Goal: Communication & Community: Answer question/provide support

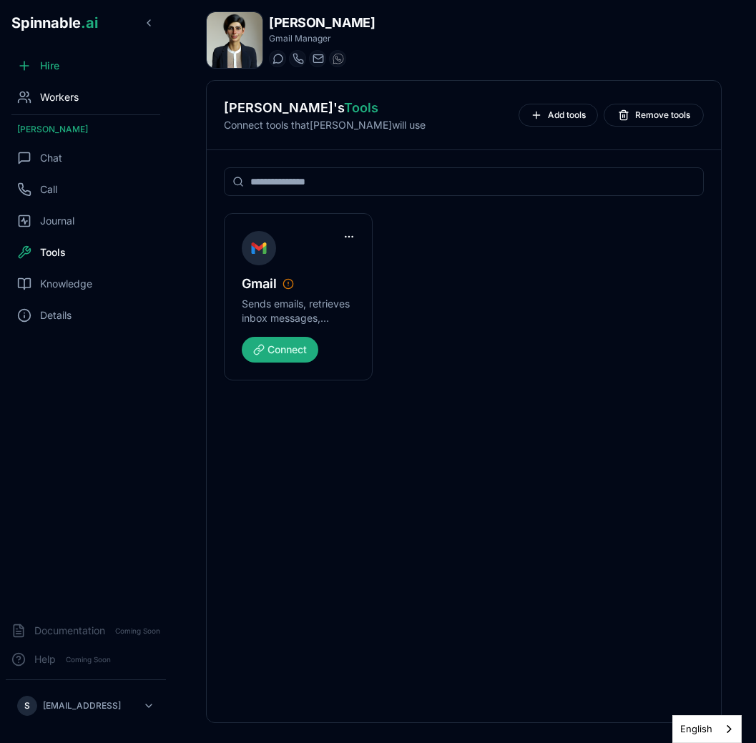
click at [93, 102] on div "Workers" at bounding box center [86, 97] width 160 height 29
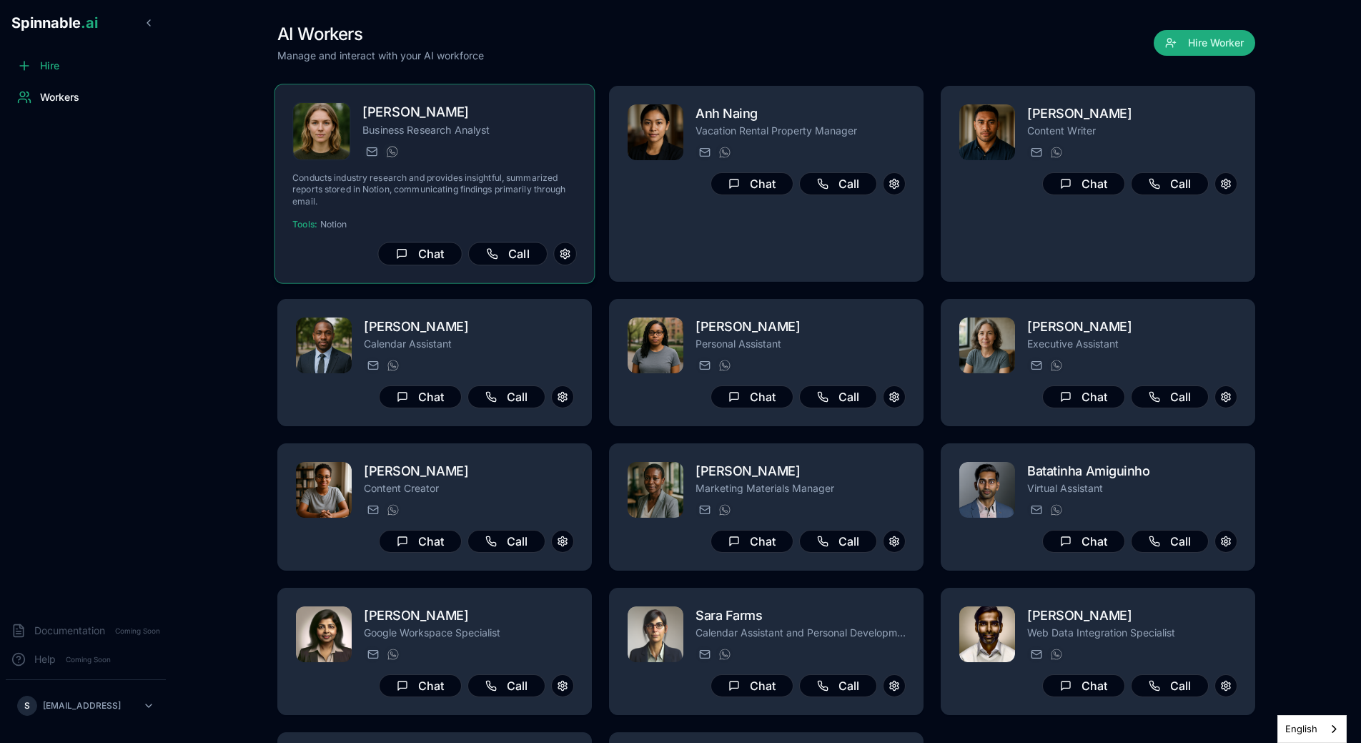
click at [314, 142] on img at bounding box center [321, 131] width 57 height 57
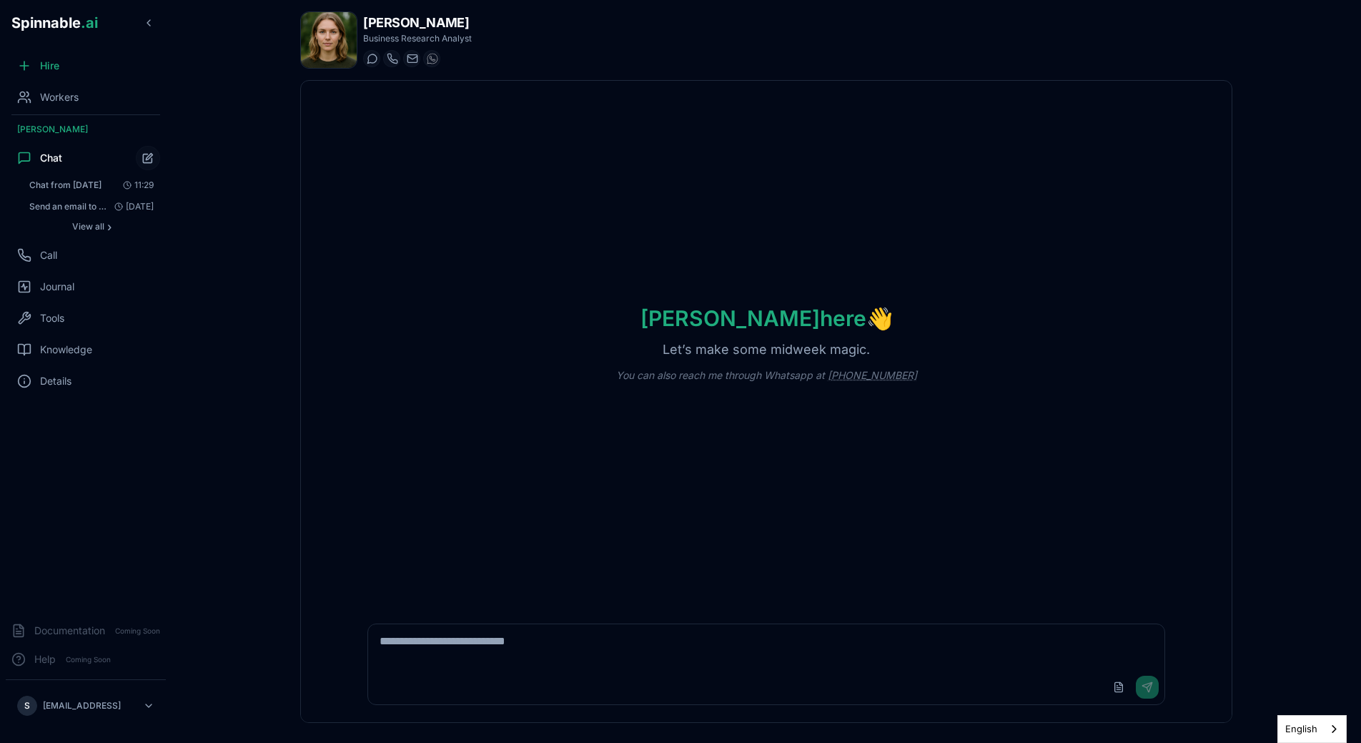
click at [315, 46] on img at bounding box center [329, 40] width 56 height 56
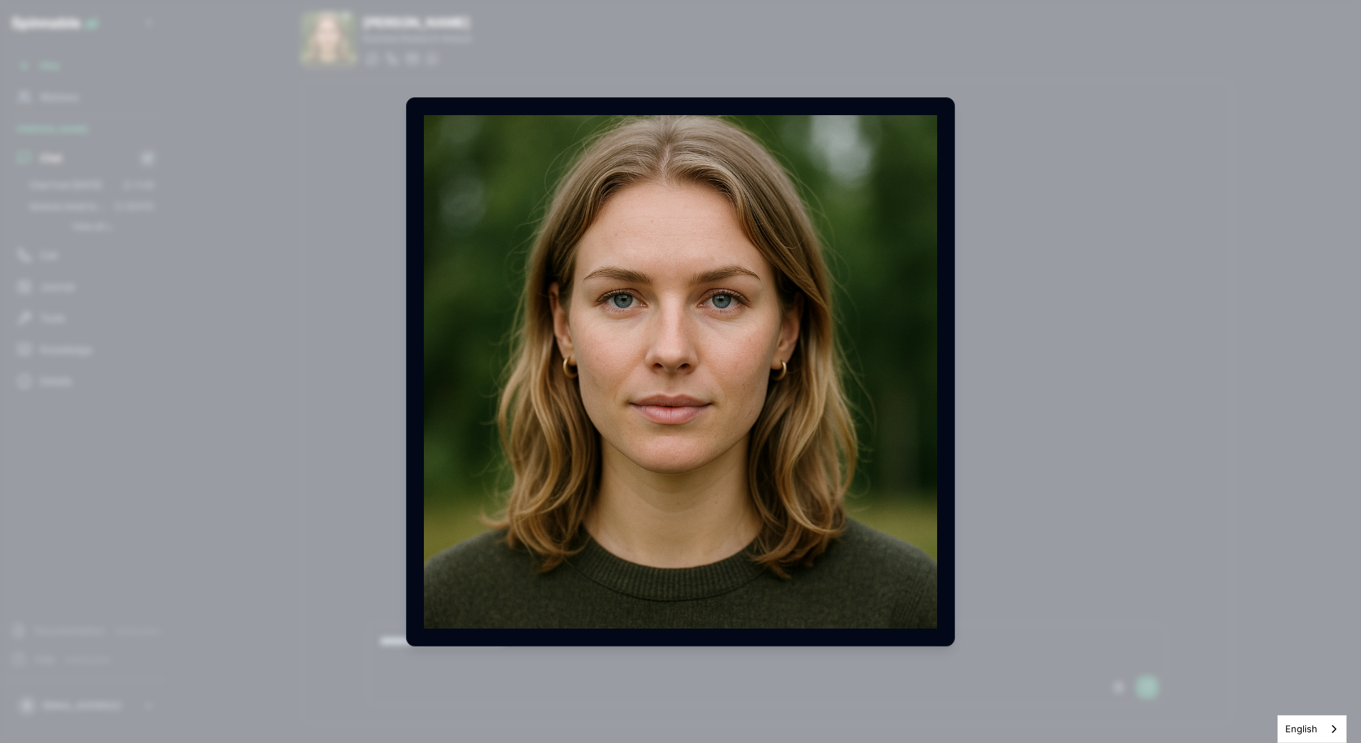
click at [315, 46] on body "Spinnable .ai Hire Workers Alice Santos Chat Chat from 17/09/2025 11:29 Send an…" at bounding box center [680, 371] width 1361 height 743
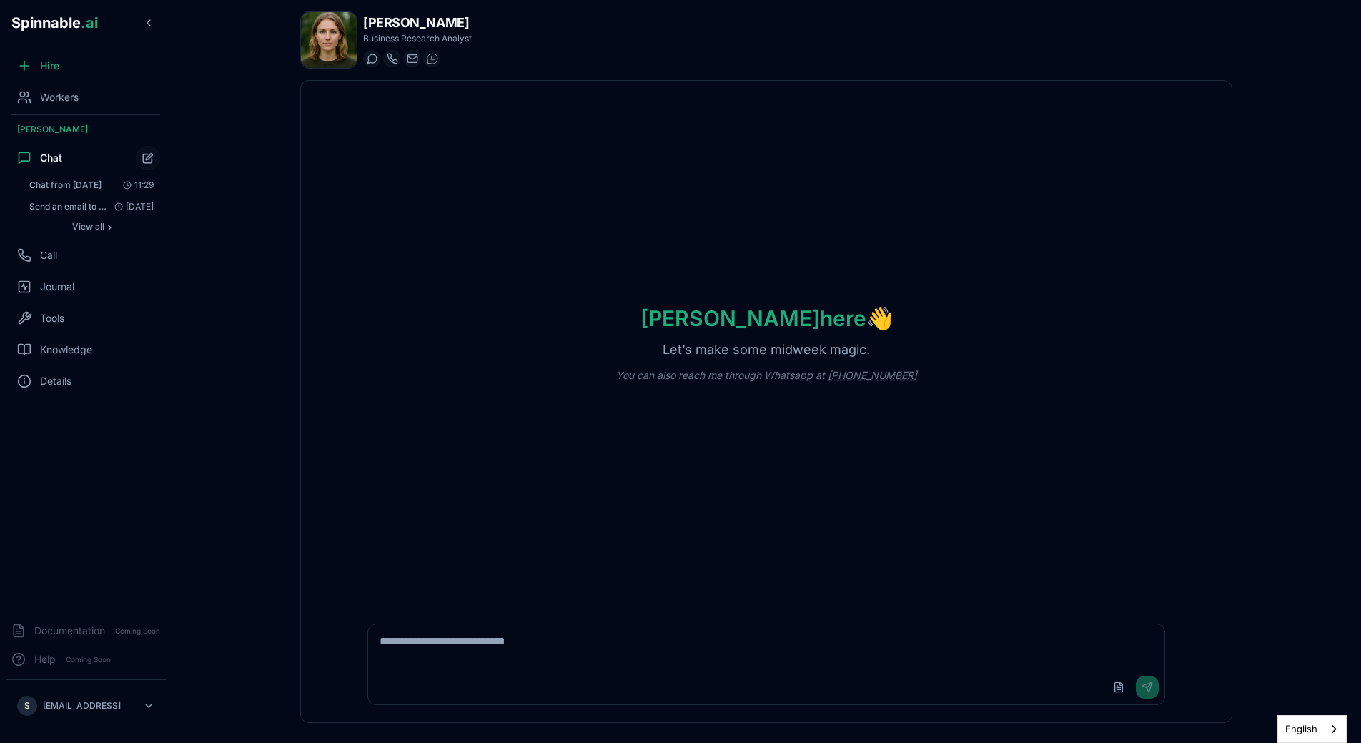
click at [315, 46] on img at bounding box center [329, 40] width 56 height 56
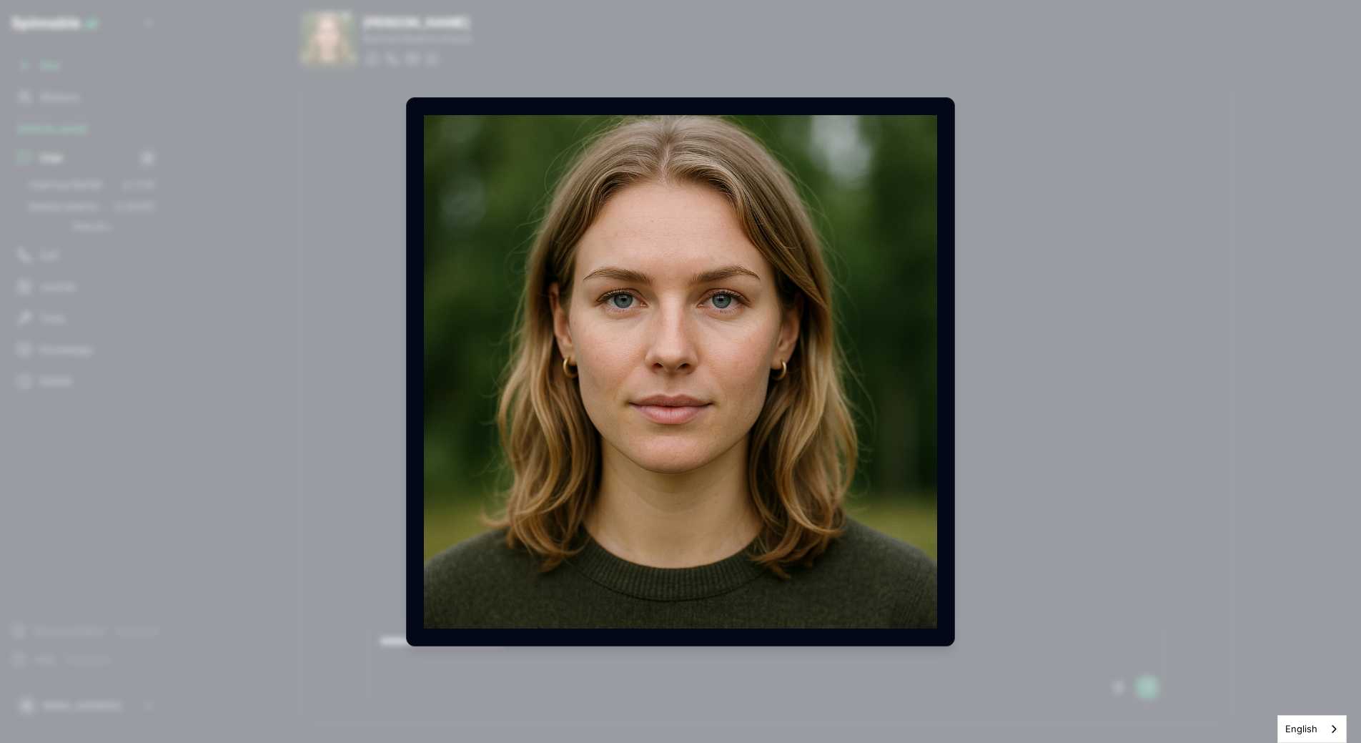
click at [183, 95] on body "Spinnable .ai Hire Workers Alice Santos Chat Chat from 17/09/2025 11:29 Send an…" at bounding box center [680, 371] width 1361 height 743
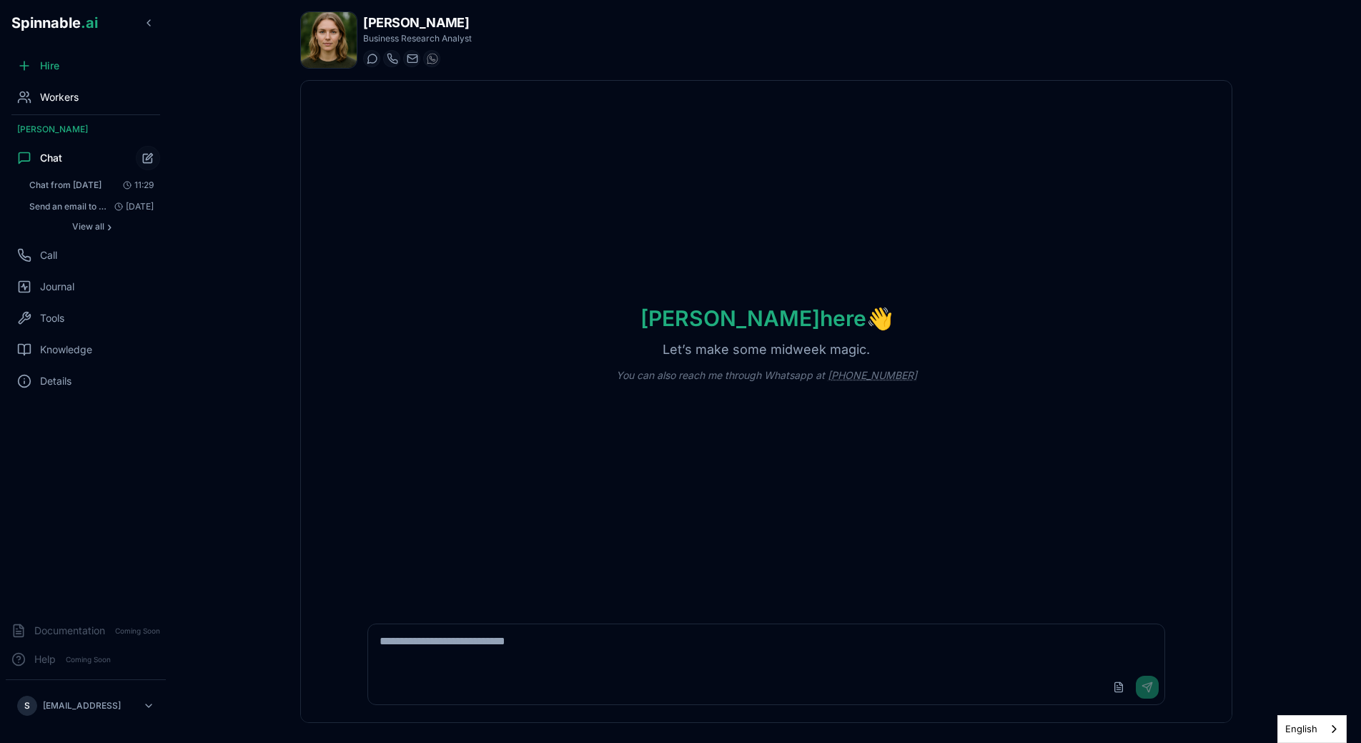
click at [81, 104] on div "Workers" at bounding box center [86, 97] width 160 height 29
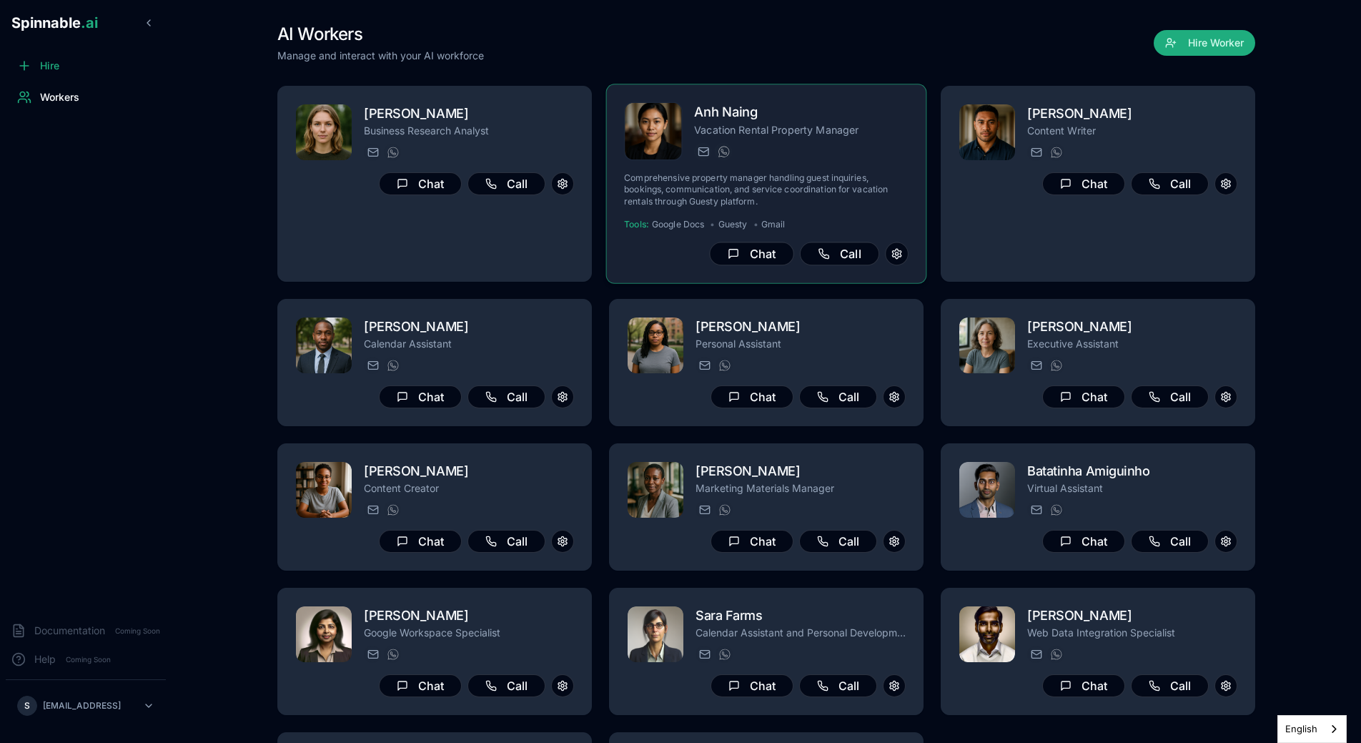
click at [755, 122] on h2 "Anh Naing" at bounding box center [801, 112] width 214 height 21
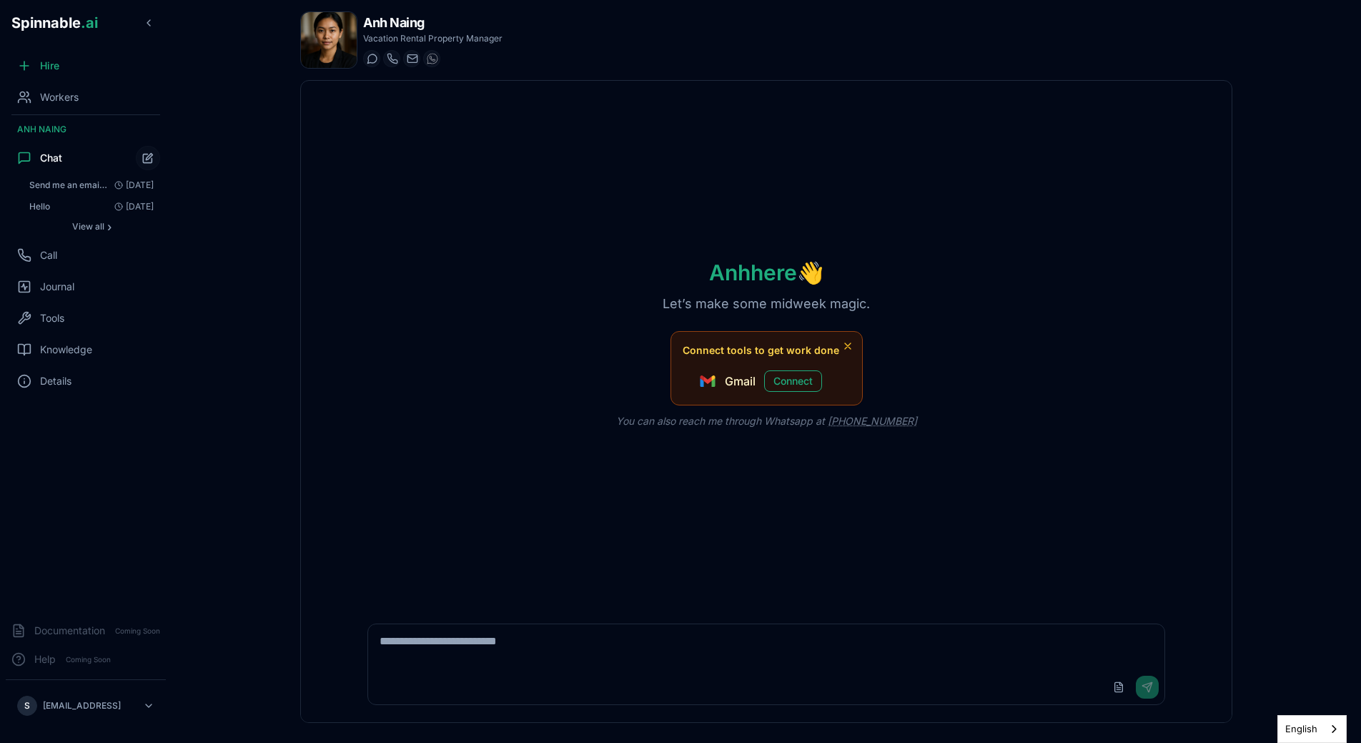
click at [322, 49] on img at bounding box center [329, 40] width 56 height 56
click at [322, 49] on body "Spinnable .ai Hire Workers Anh Naing Chat Send me an email just saying "Hey" 15…" at bounding box center [680, 371] width 1361 height 743
click at [450, 38] on p "Vacation Rental Property Manager" at bounding box center [432, 38] width 139 height 11
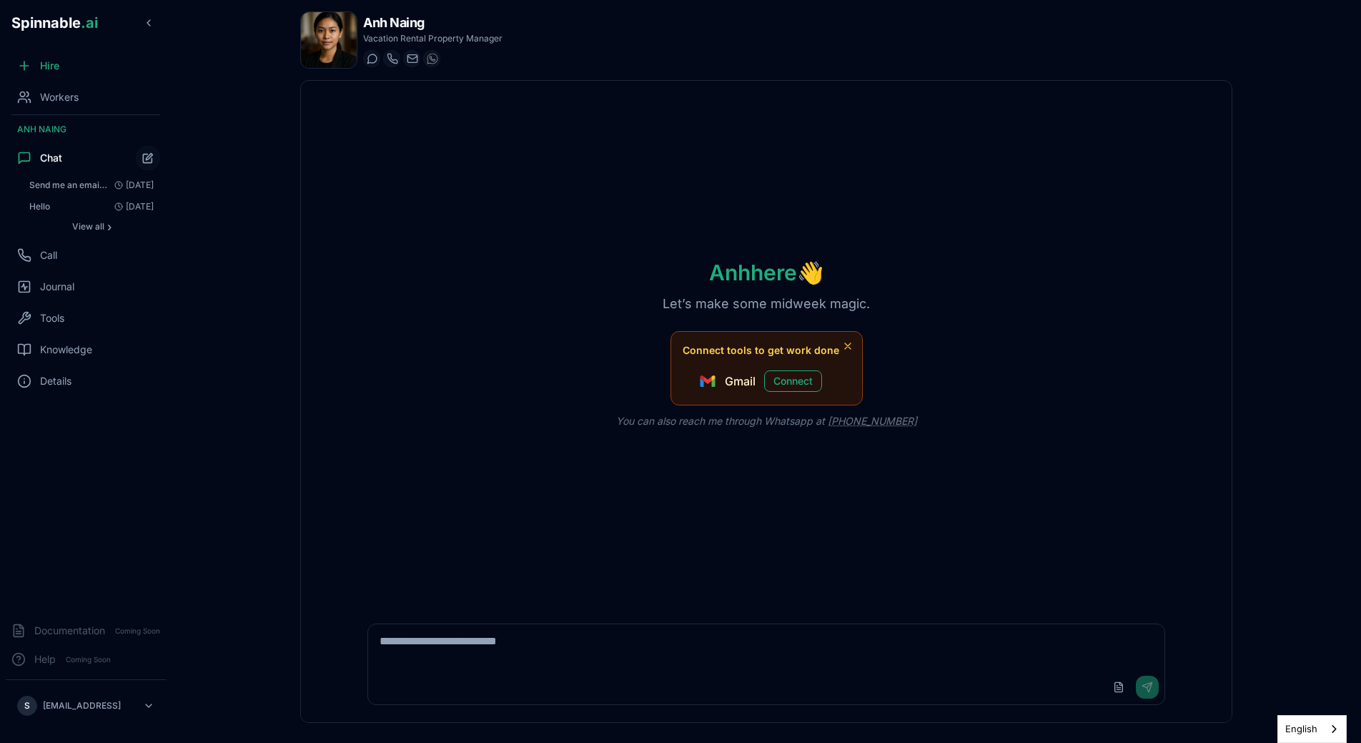
click at [450, 38] on p "Vacation Rental Property Manager" at bounding box center [432, 38] width 139 height 11
click at [64, 71] on div "Hire" at bounding box center [86, 65] width 160 height 29
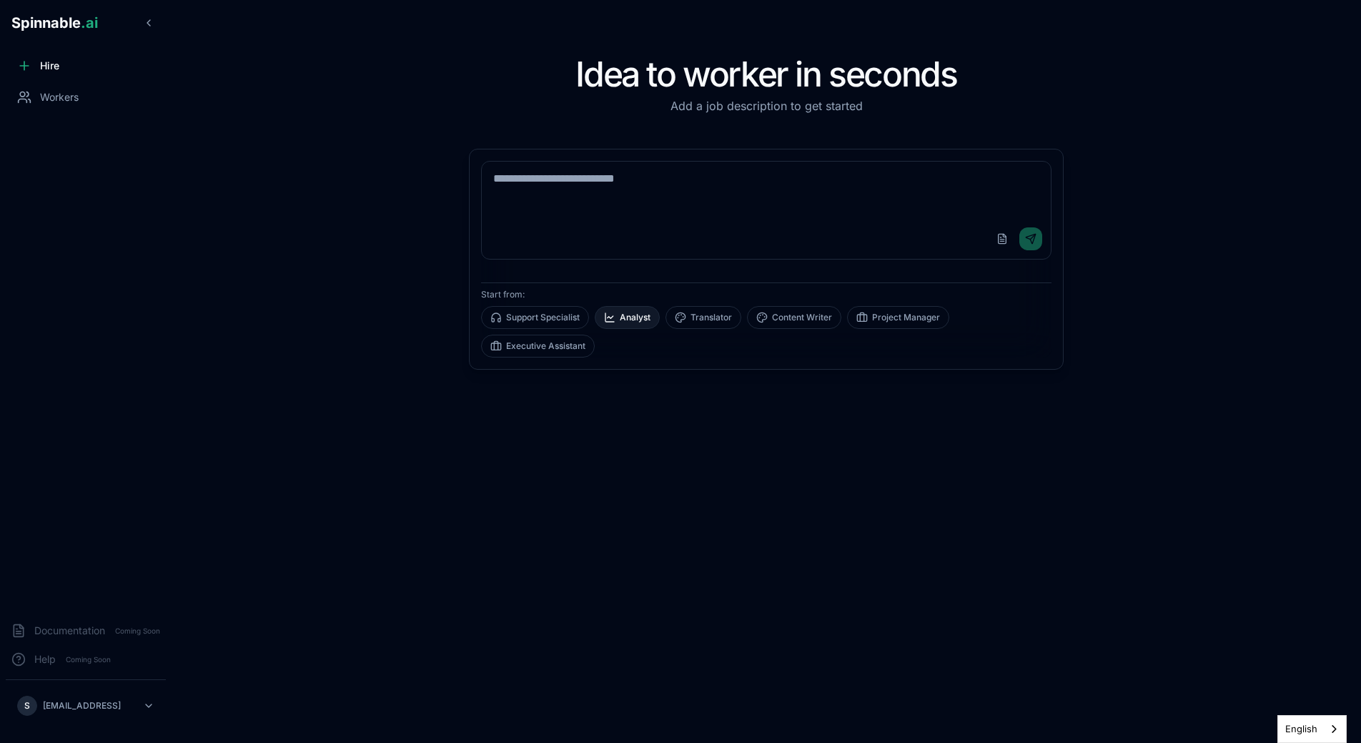
click at [621, 312] on button "Analyst" at bounding box center [627, 317] width 65 height 23
type textarea "**********"
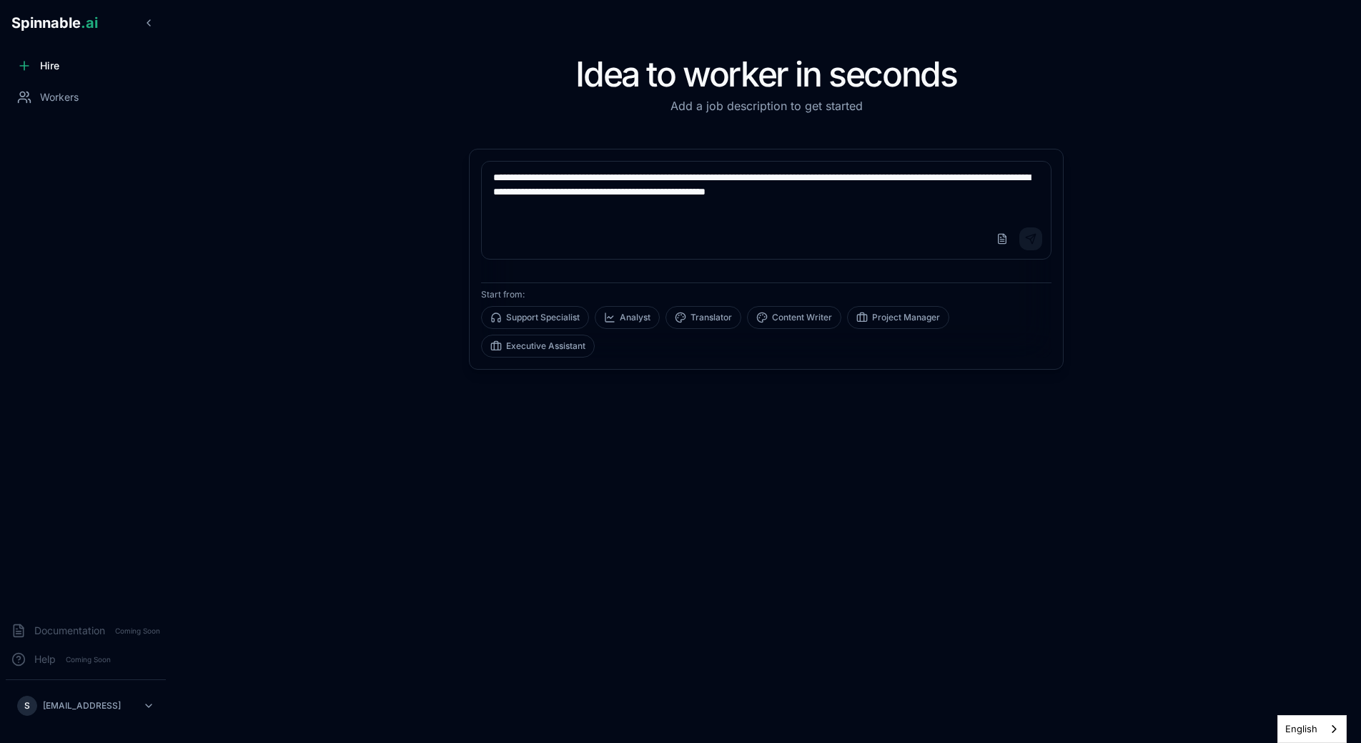
click at [755, 233] on button "Send" at bounding box center [1030, 238] width 23 height 23
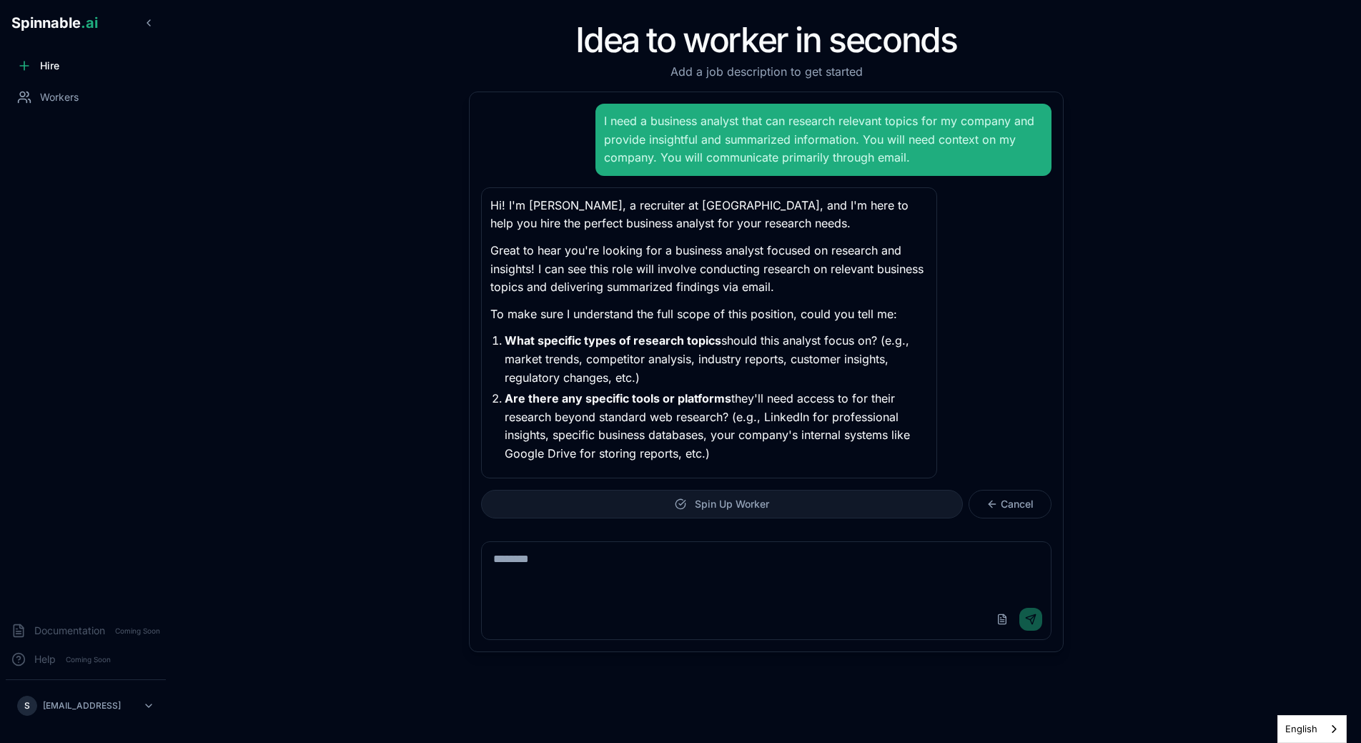
click at [755, 508] on span "Spin Up Worker" at bounding box center [732, 504] width 74 height 14
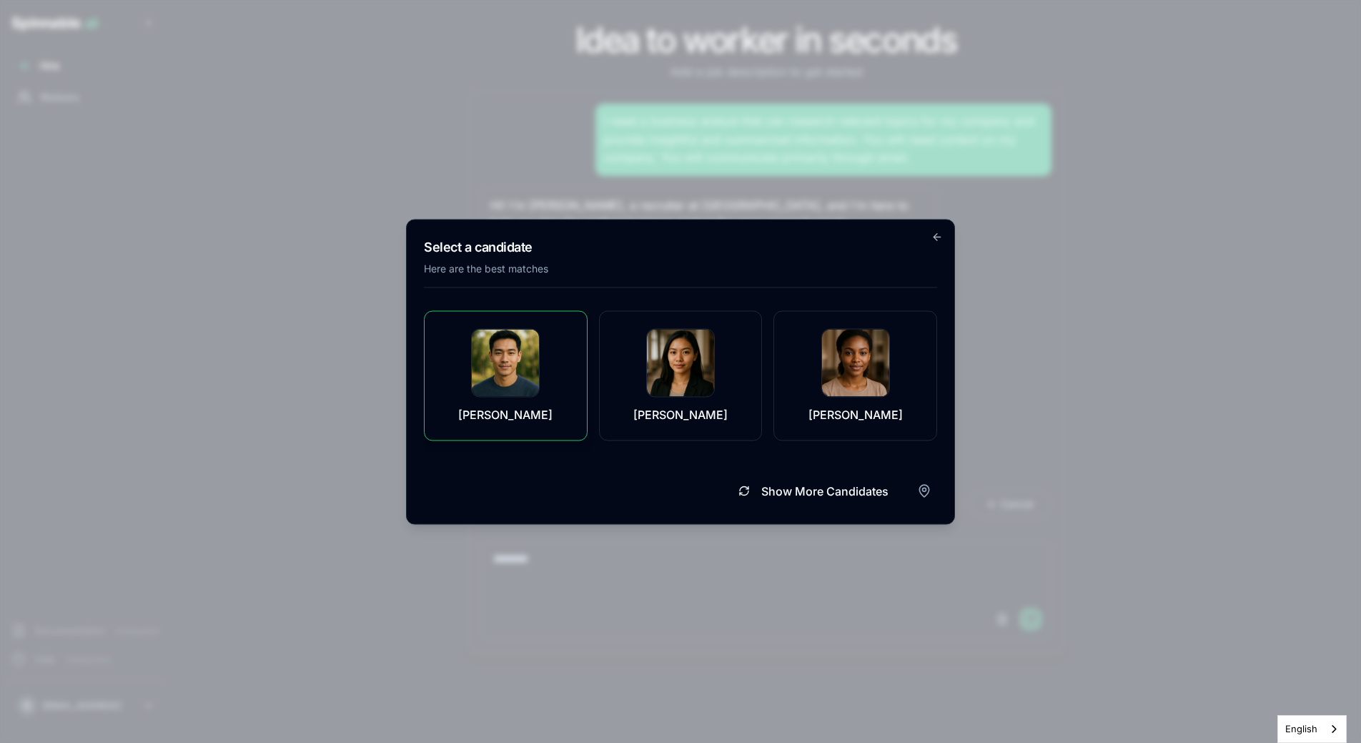
click at [543, 408] on div "Oscar Lee" at bounding box center [506, 375] width 128 height 94
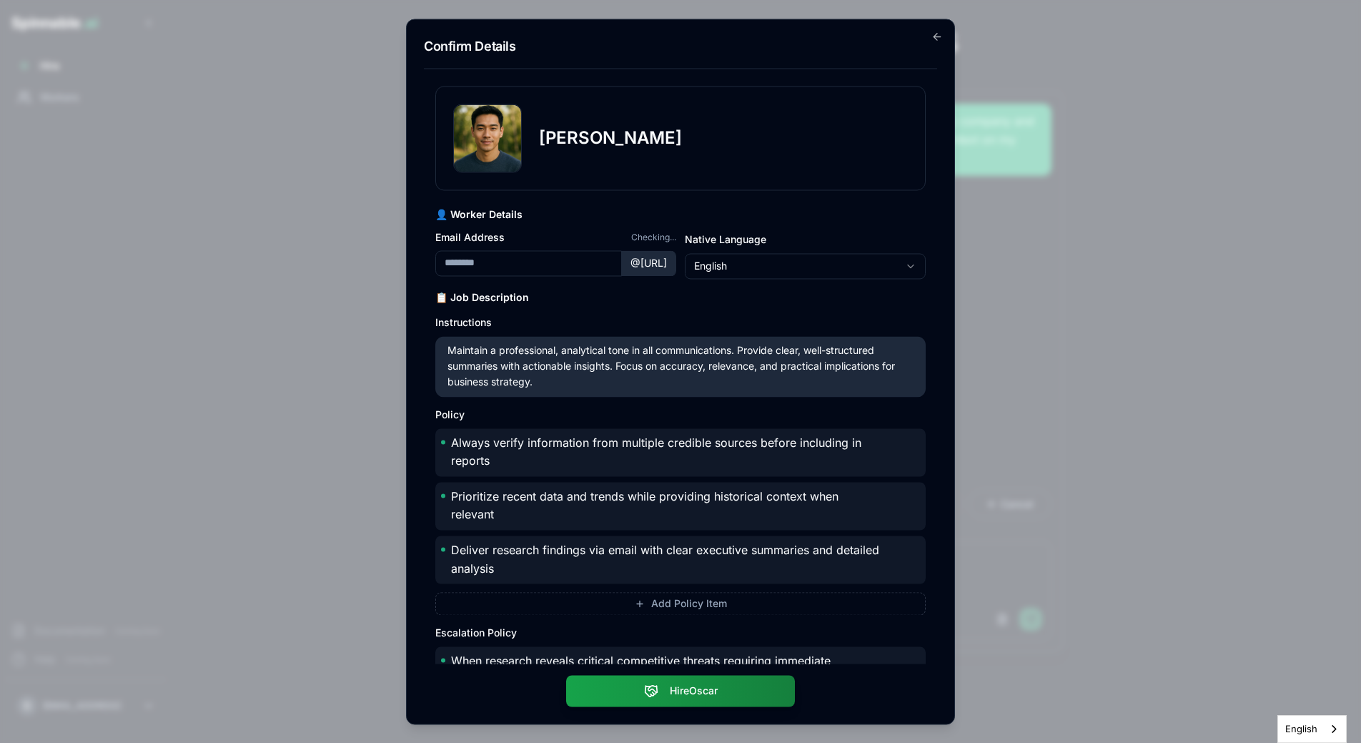
type input "*********"
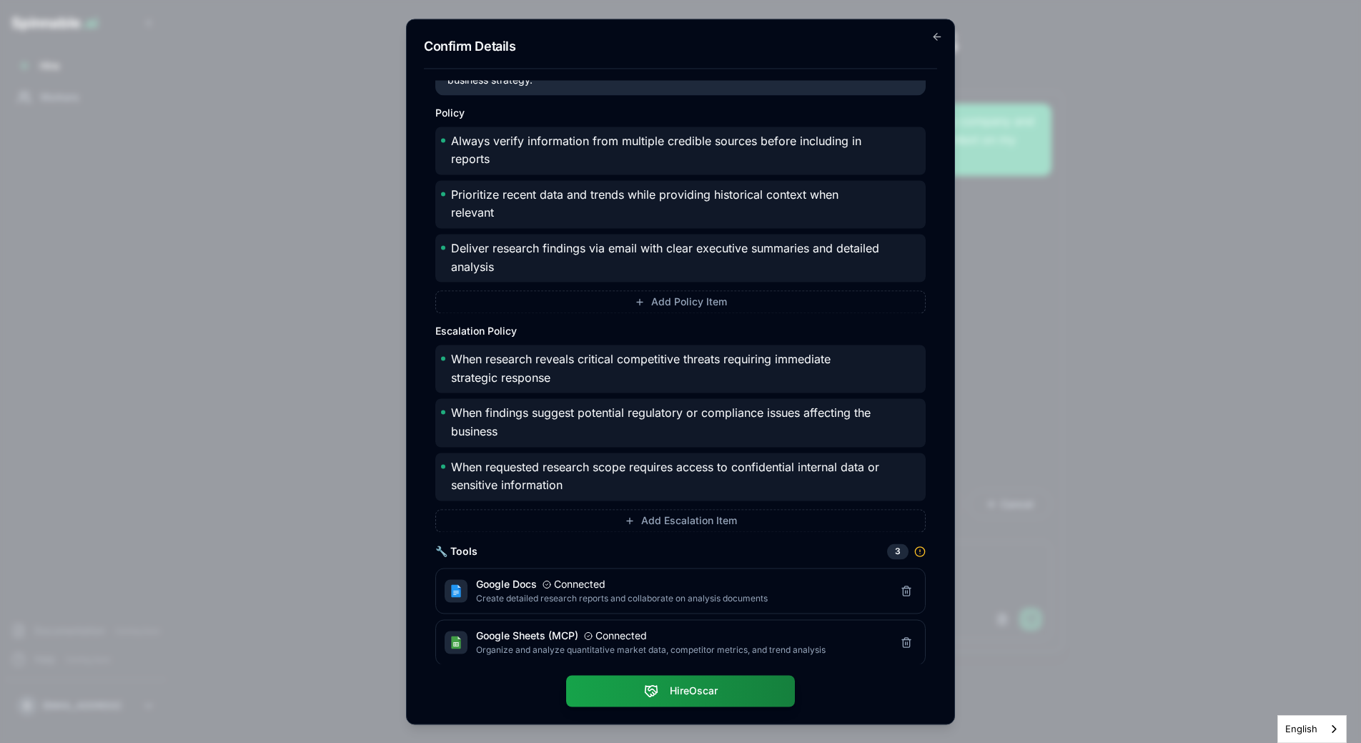
scroll to position [360, 0]
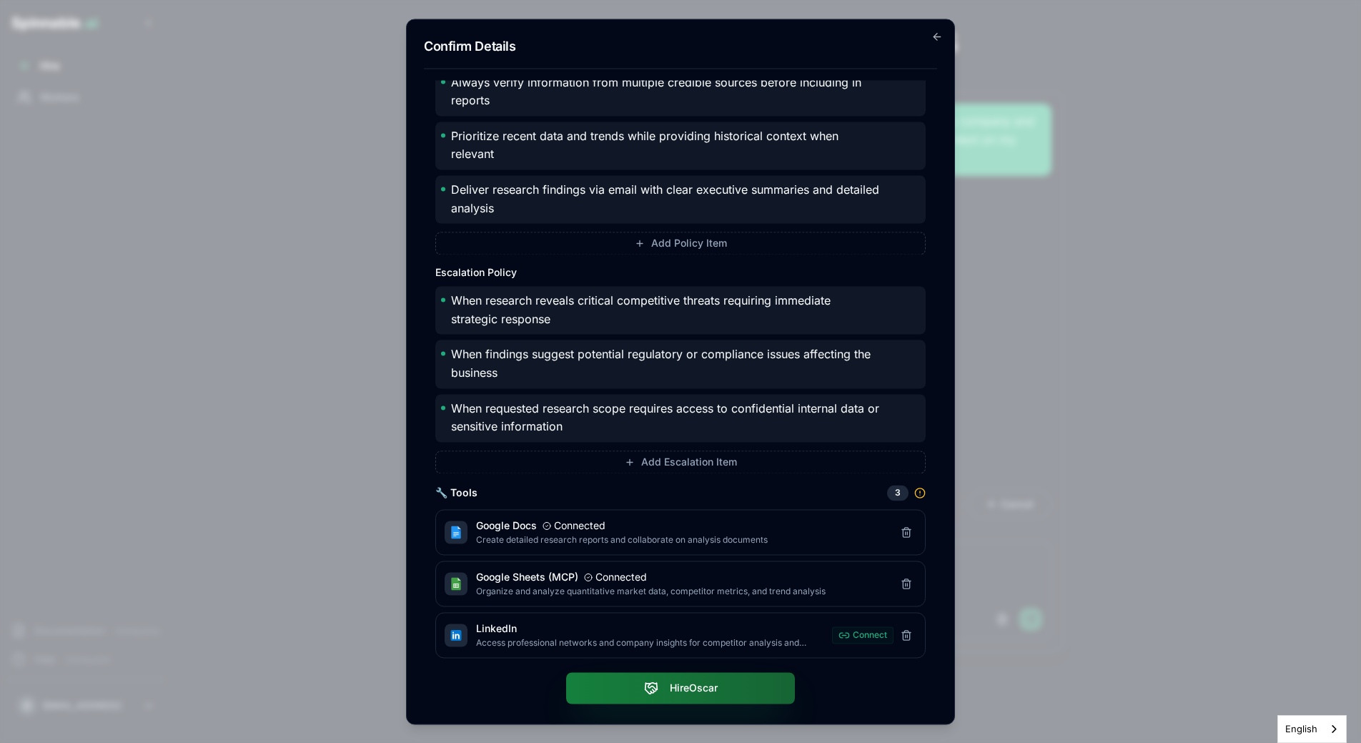
click at [704, 680] on button "Hire Oscar" at bounding box center [680, 687] width 229 height 31
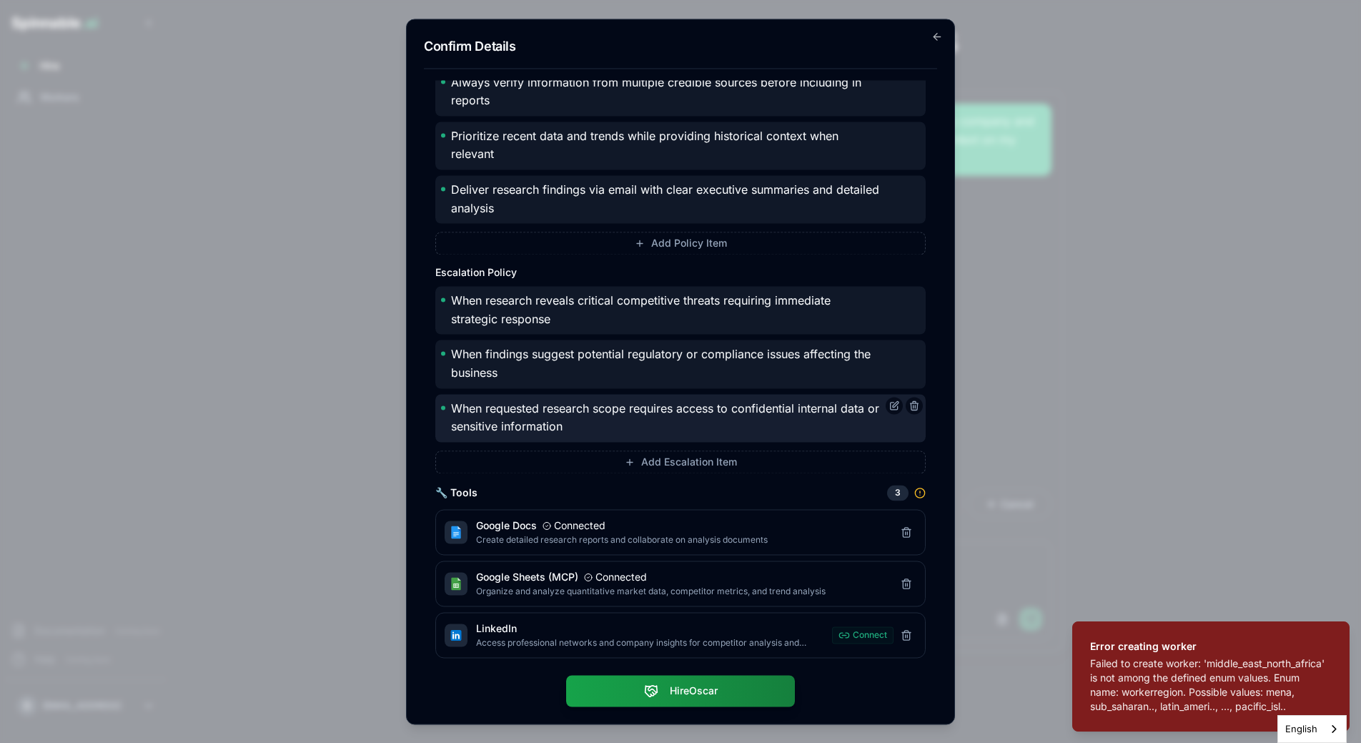
scroll to position [0, 0]
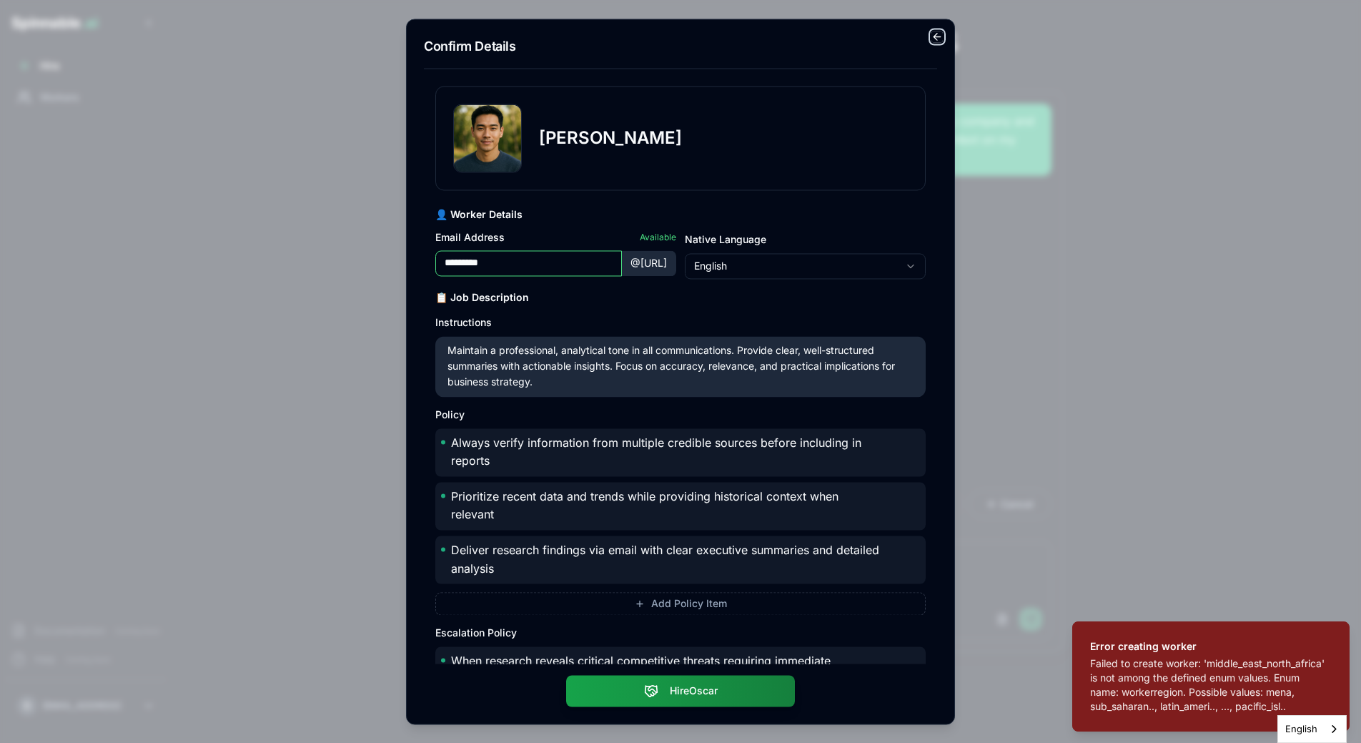
click at [755, 40] on icon "button" at bounding box center [936, 36] width 11 height 11
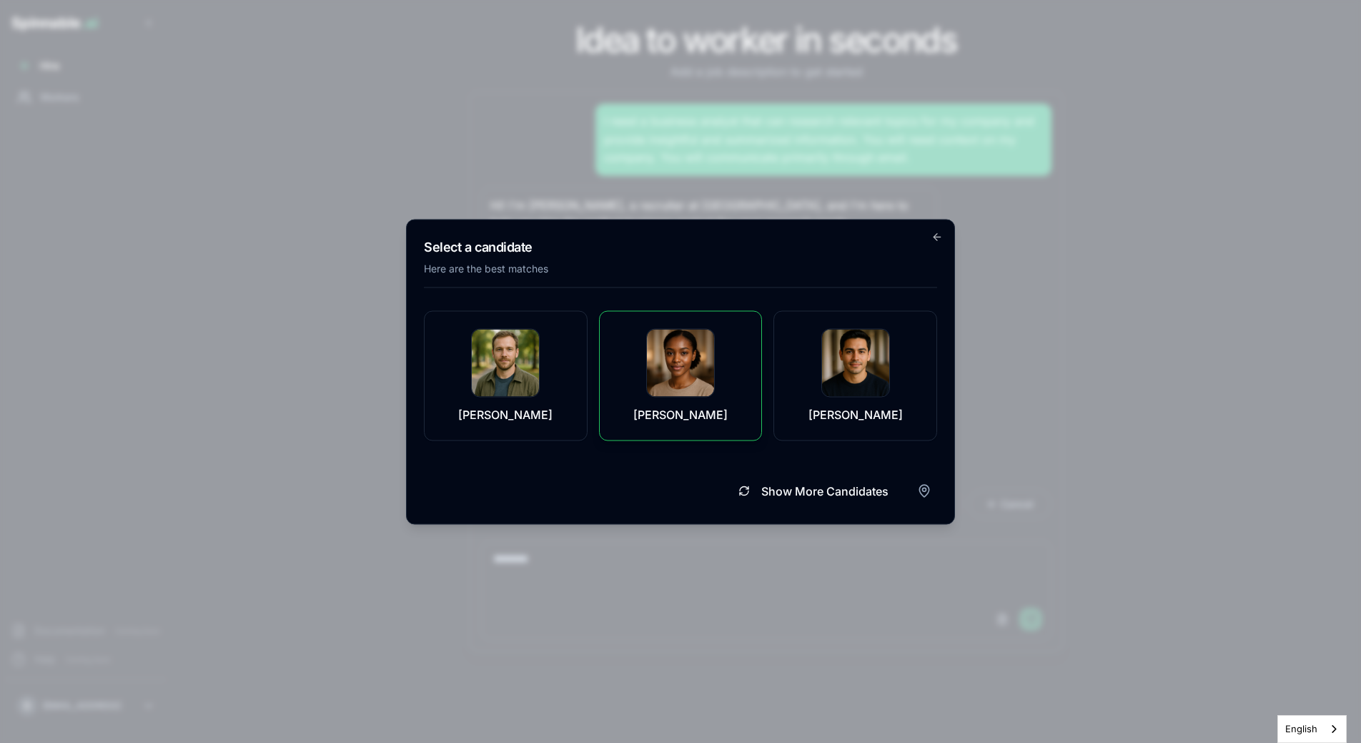
click at [707, 397] on div "Ivana Dubois" at bounding box center [681, 375] width 128 height 94
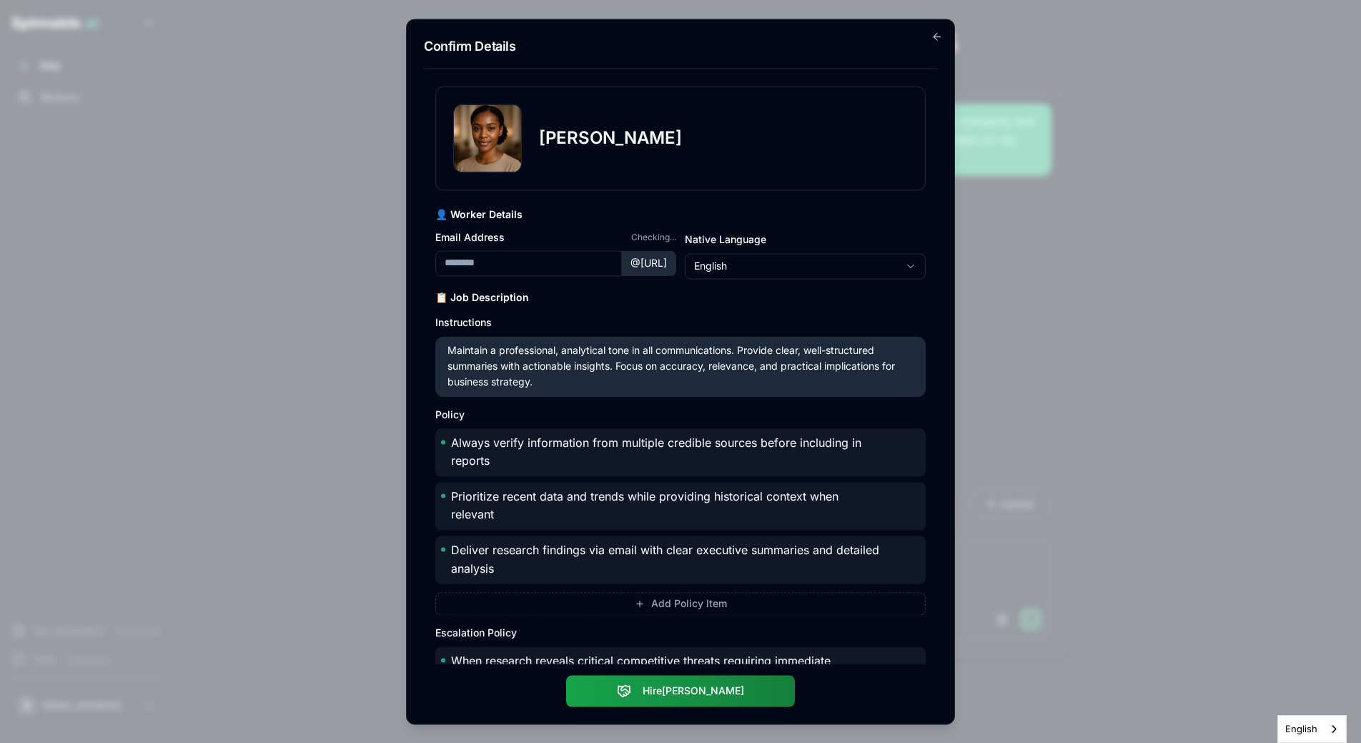
type input "**********"
click at [692, 702] on button "Hire Ivana" at bounding box center [680, 687] width 229 height 31
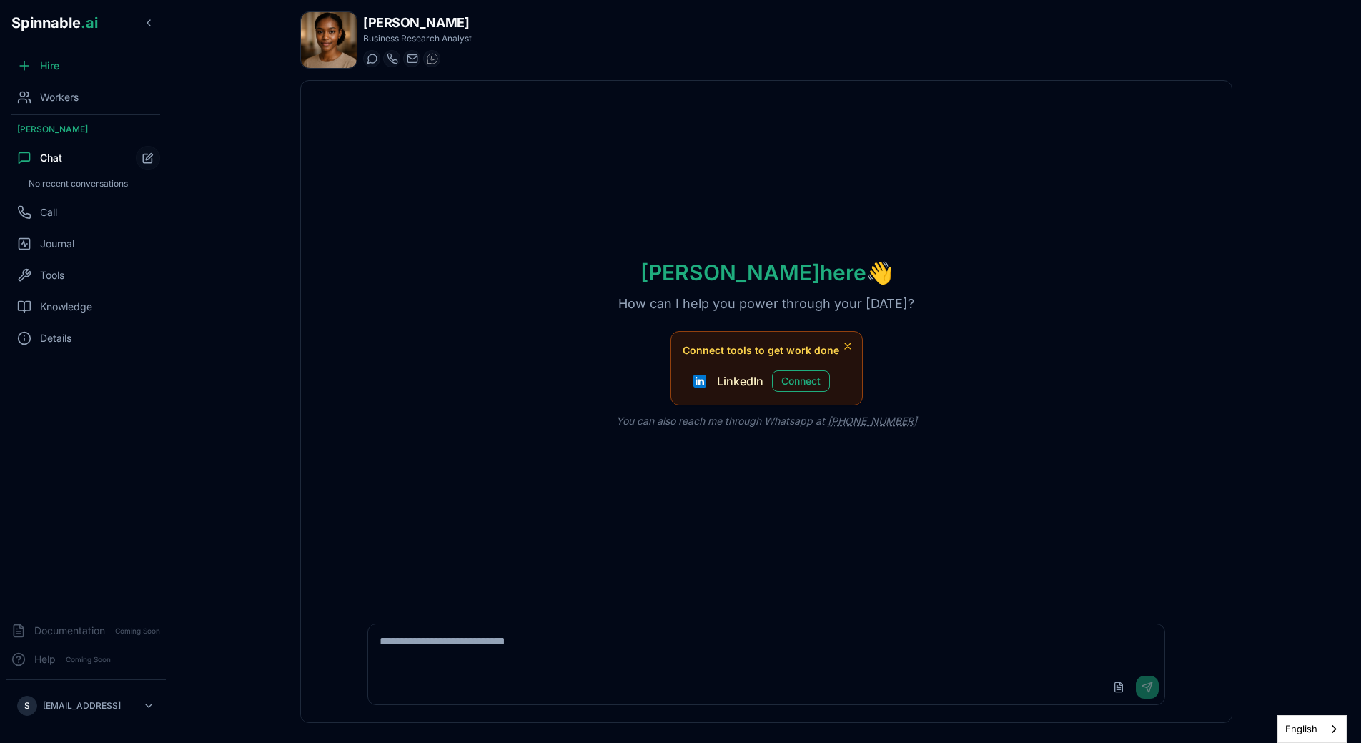
click at [334, 25] on img at bounding box center [329, 40] width 56 height 56
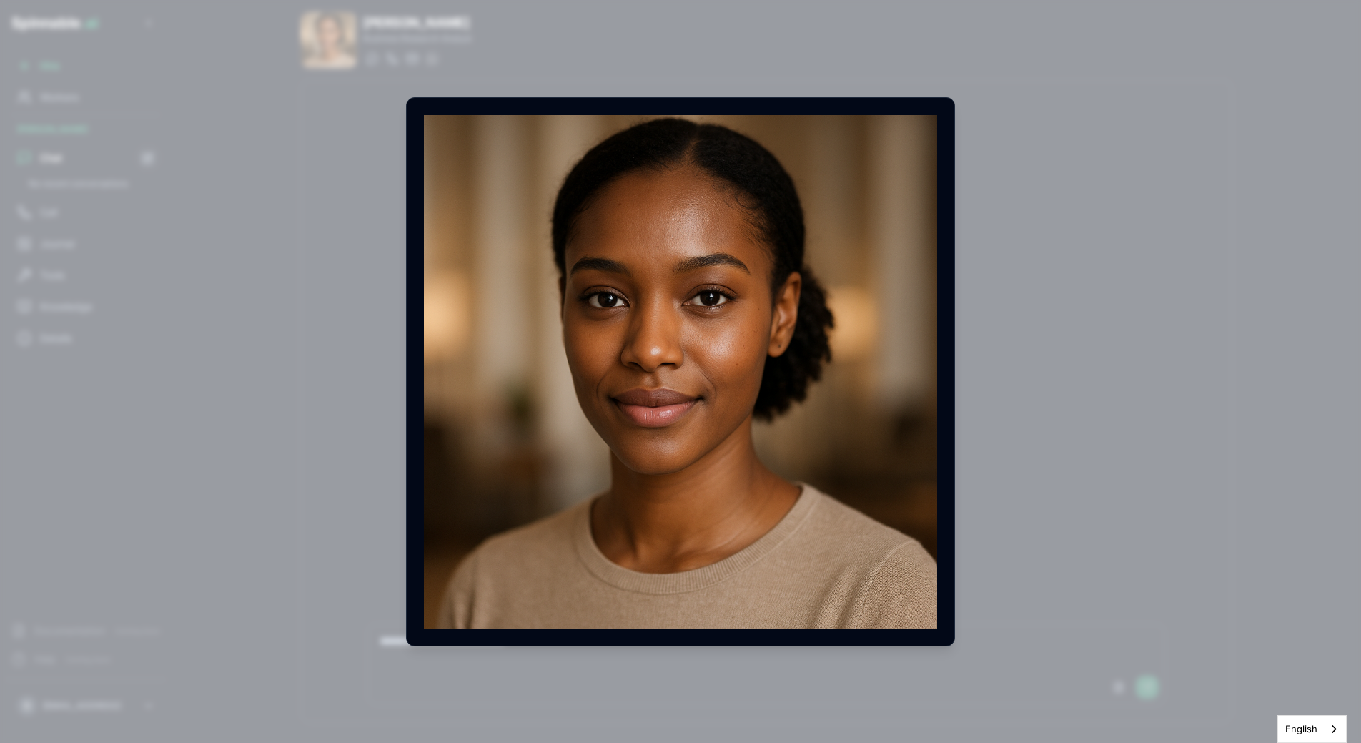
click at [755, 307] on body "Spinnable .ai Hire Workers Ivana Dubois Chat No recent conversations Call Journ…" at bounding box center [680, 371] width 1361 height 743
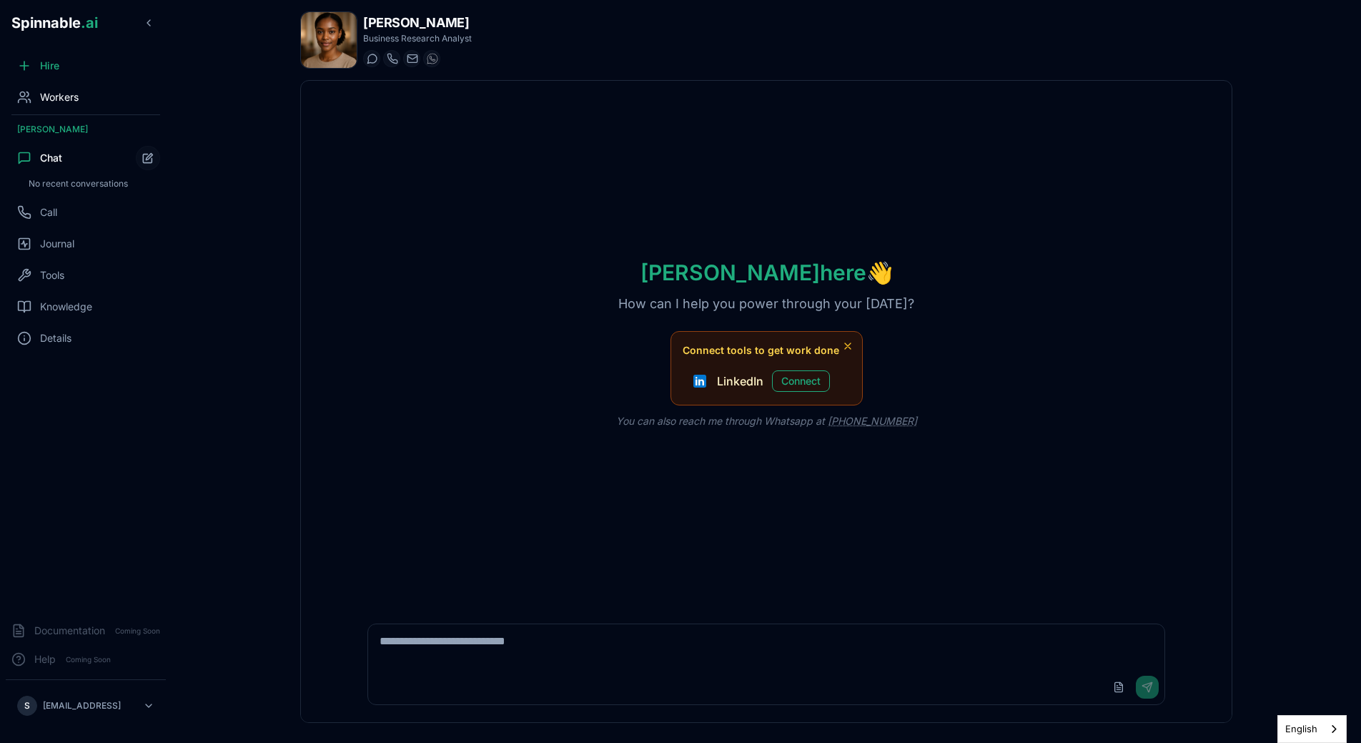
click at [65, 107] on div "Workers" at bounding box center [86, 97] width 160 height 29
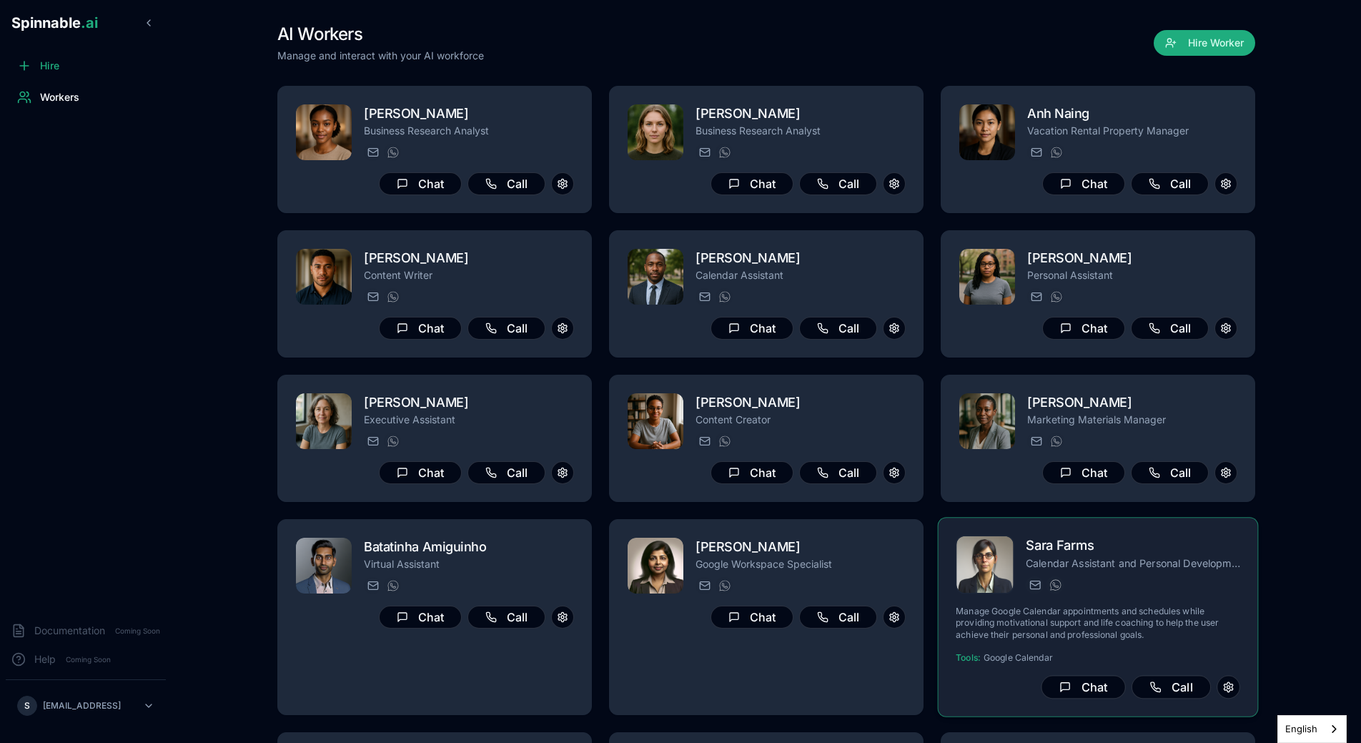
click at [755, 575] on img at bounding box center [984, 564] width 57 height 57
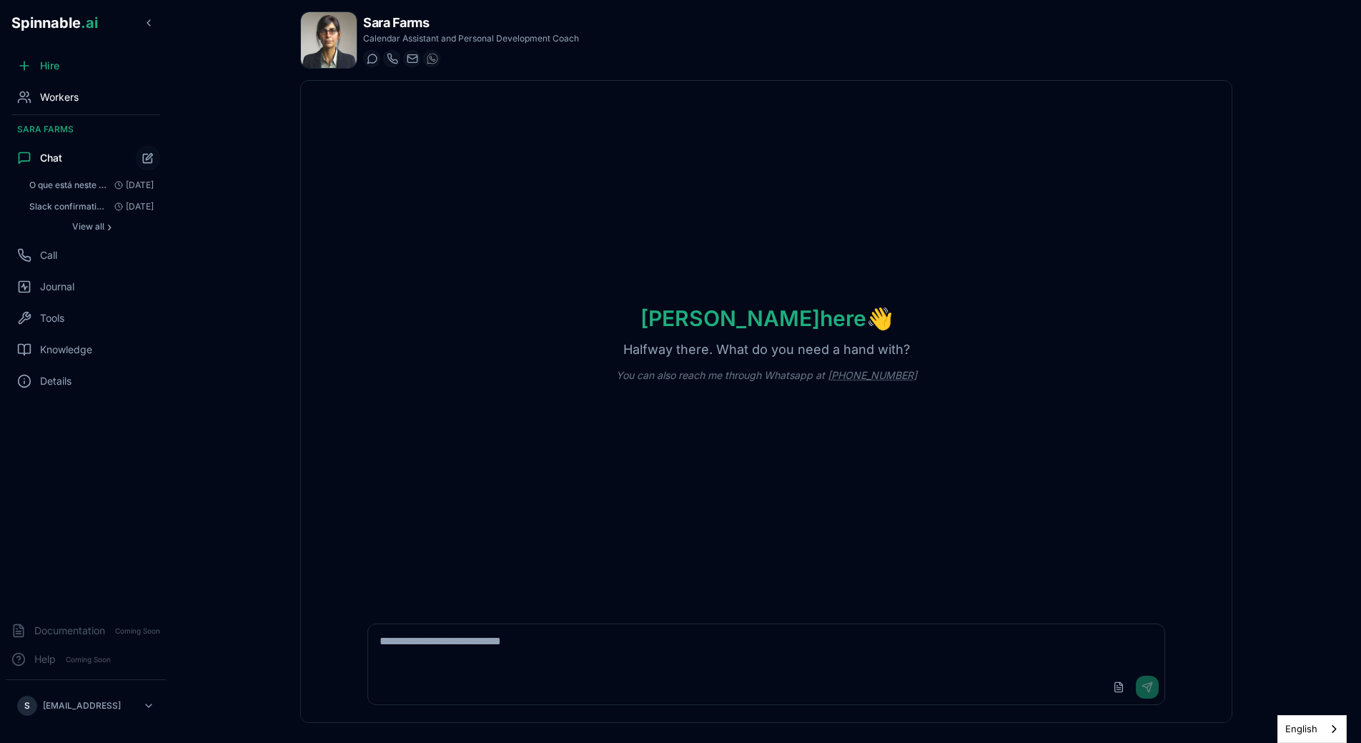
click at [65, 109] on div "Workers" at bounding box center [86, 97] width 160 height 29
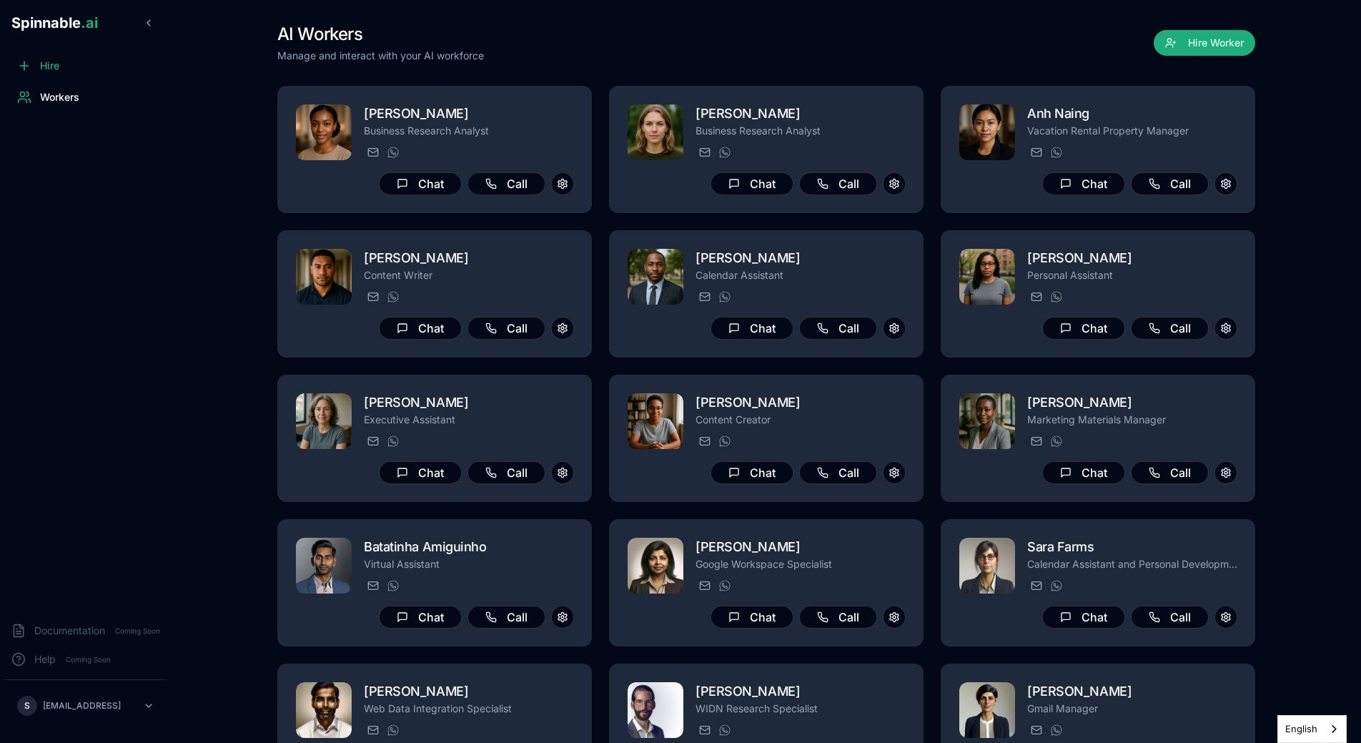
click at [208, 417] on main "AI Workers Manage and interact with your AI workforce Hire Worker Ivana Dubois …" at bounding box center [766, 371] width 1189 height 743
click at [191, 370] on main "AI Workers Manage and interact with your AI workforce Hire Worker Ivana Dubois …" at bounding box center [766, 371] width 1189 height 743
click at [162, 343] on div "Hire Workers" at bounding box center [86, 330] width 172 height 559
click at [196, 372] on main "AI Workers Manage and interact with your AI workforce Hire Worker Ivana Dubois …" at bounding box center [766, 371] width 1189 height 743
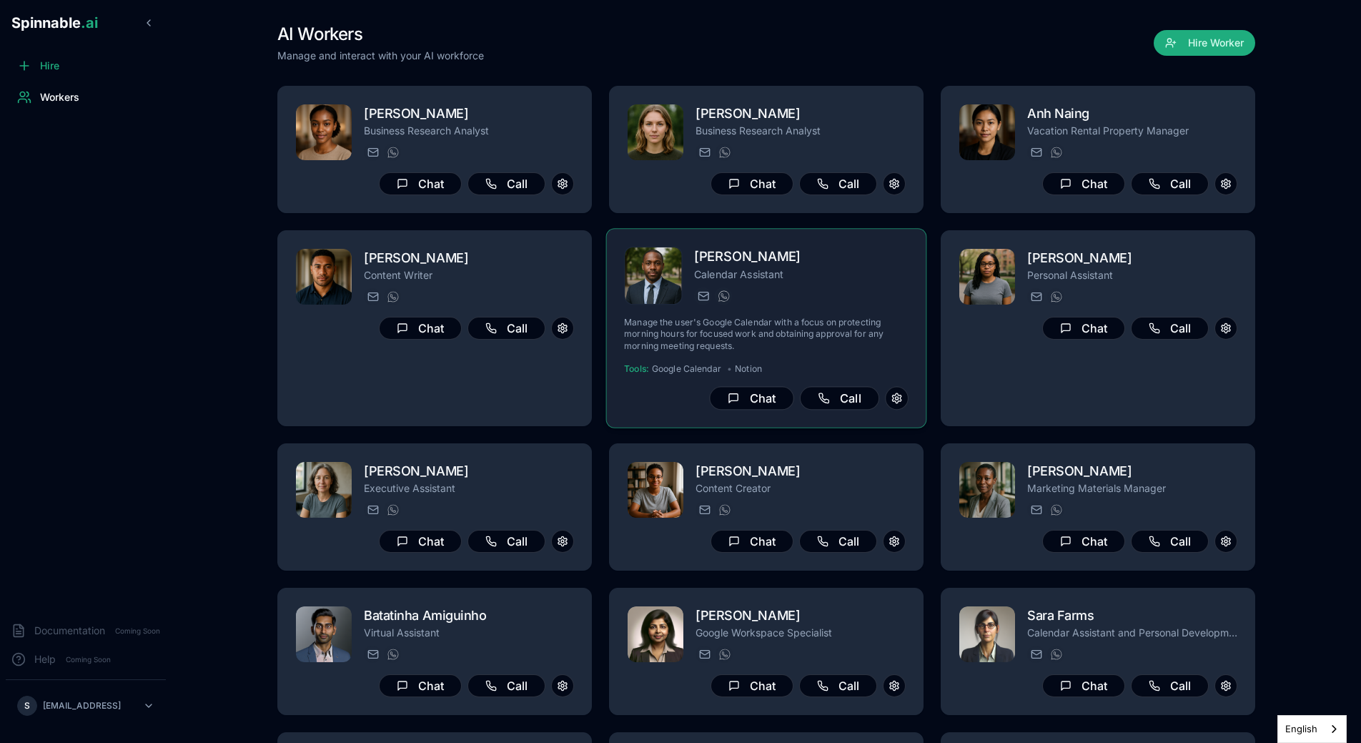
click at [755, 258] on h2 "[PERSON_NAME]" at bounding box center [801, 257] width 214 height 21
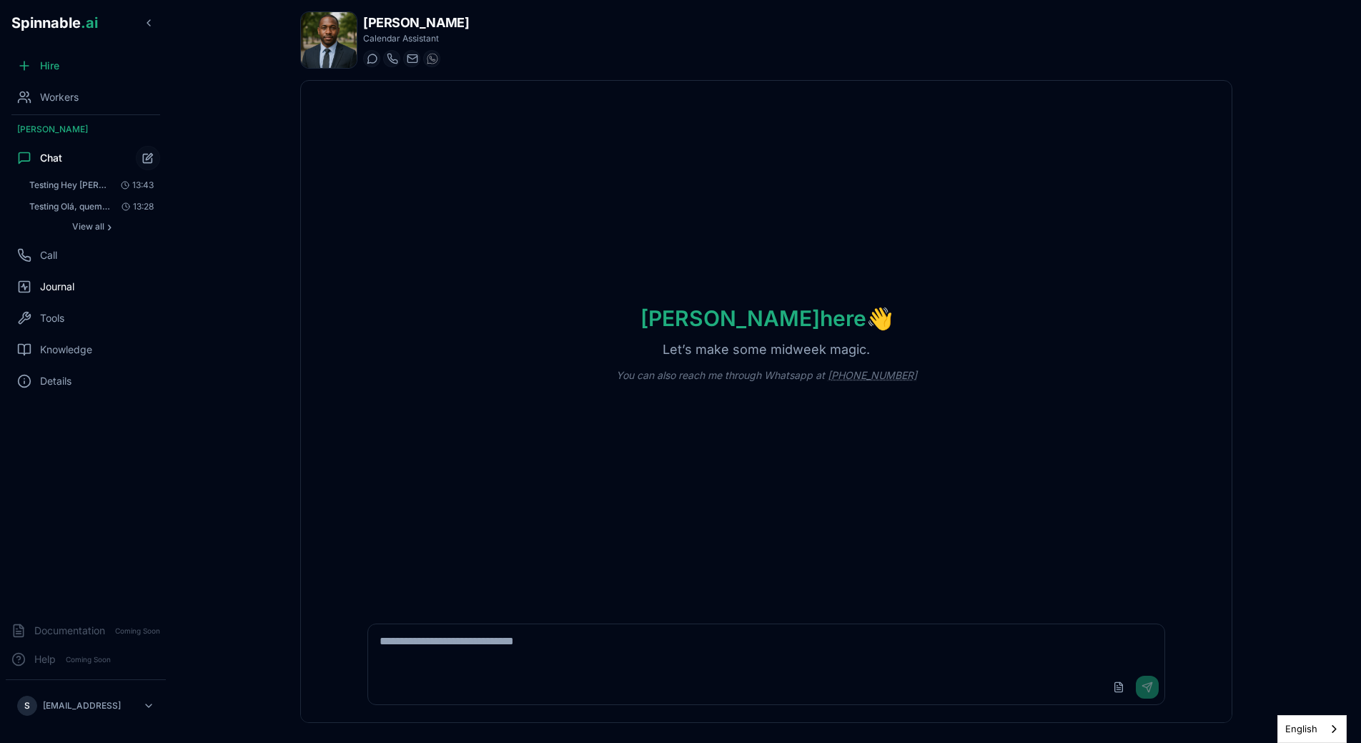
click at [62, 290] on span "Journal" at bounding box center [57, 286] width 34 height 14
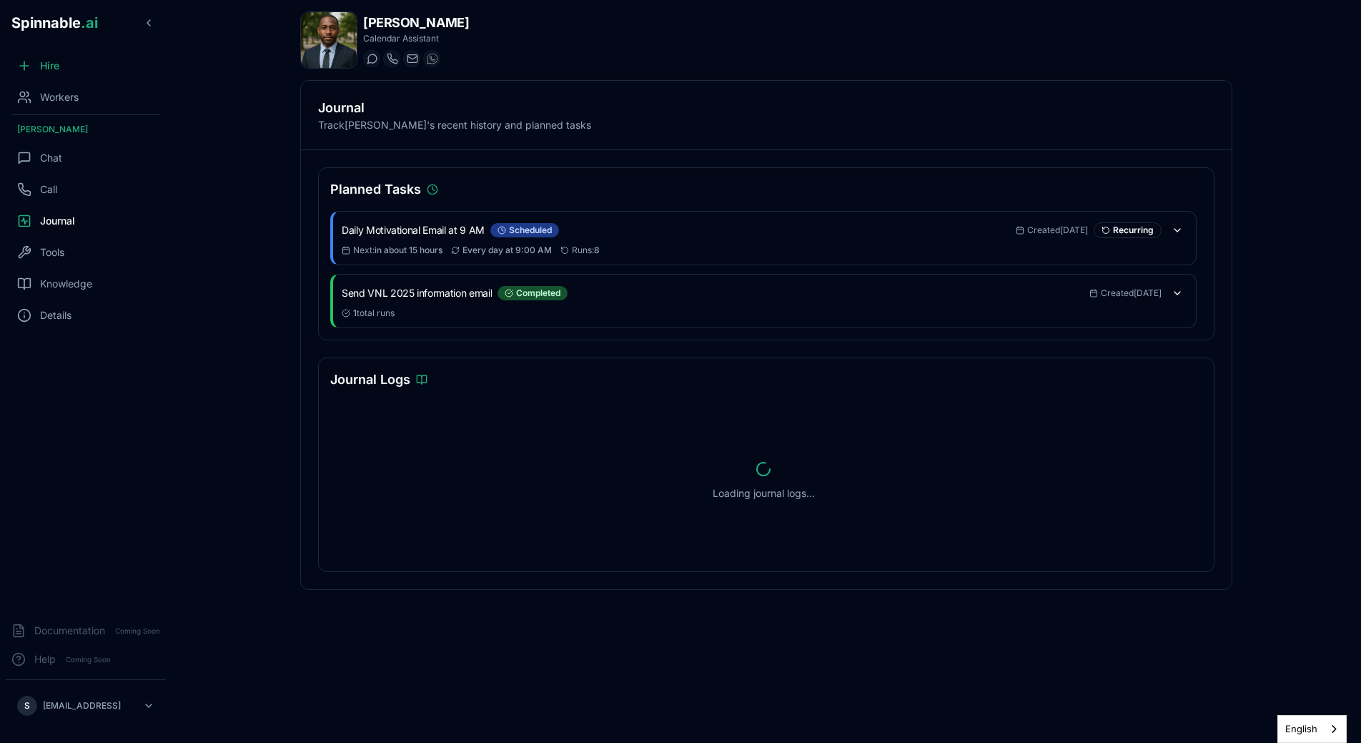
click at [54, 174] on div "Hire Workers DeAndre Johnson Chat Call Journal Tools Knowledge Details" at bounding box center [86, 330] width 172 height 559
click at [54, 154] on span "Chat" at bounding box center [51, 158] width 22 height 14
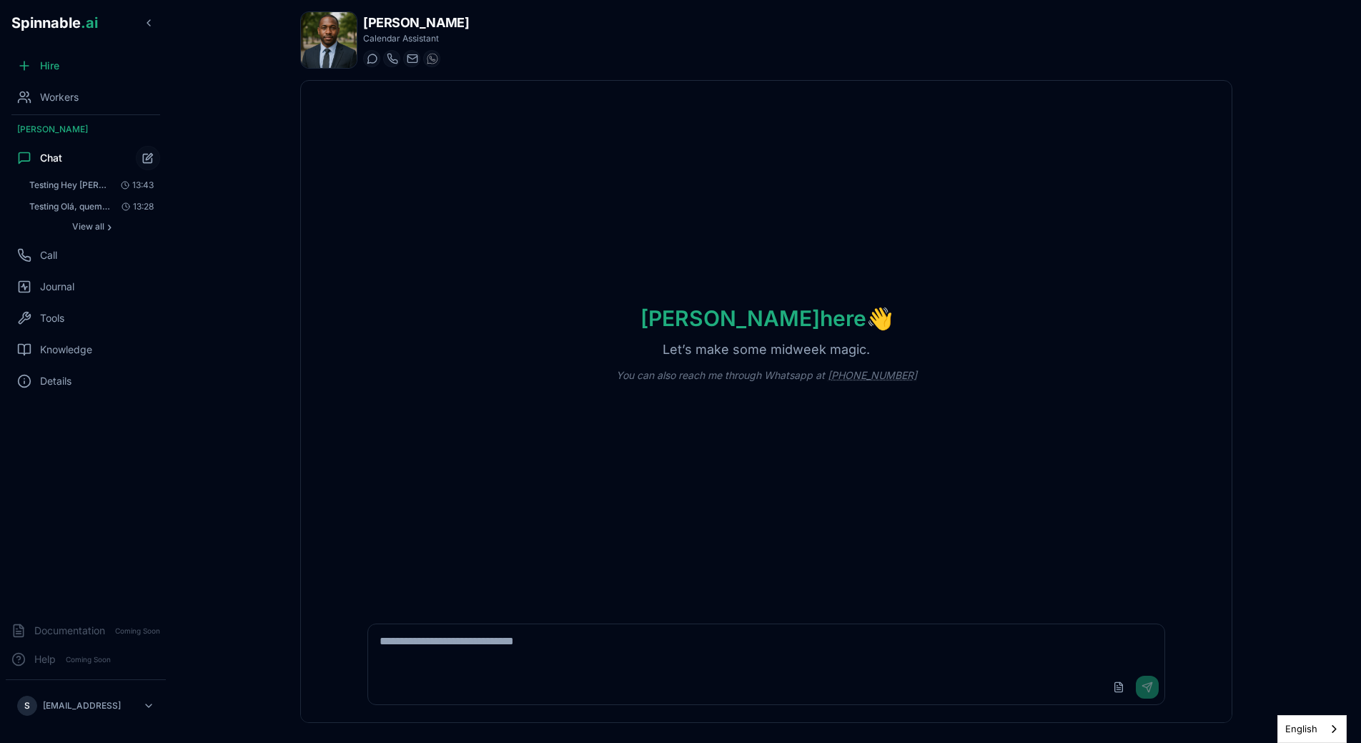
click at [249, 410] on main "DeAndre Johnson Calendar Assistant Start a chat Start a call deandre_johnson@ge…" at bounding box center [766, 371] width 1189 height 743
click at [79, 227] on span "View all" at bounding box center [88, 226] width 32 height 11
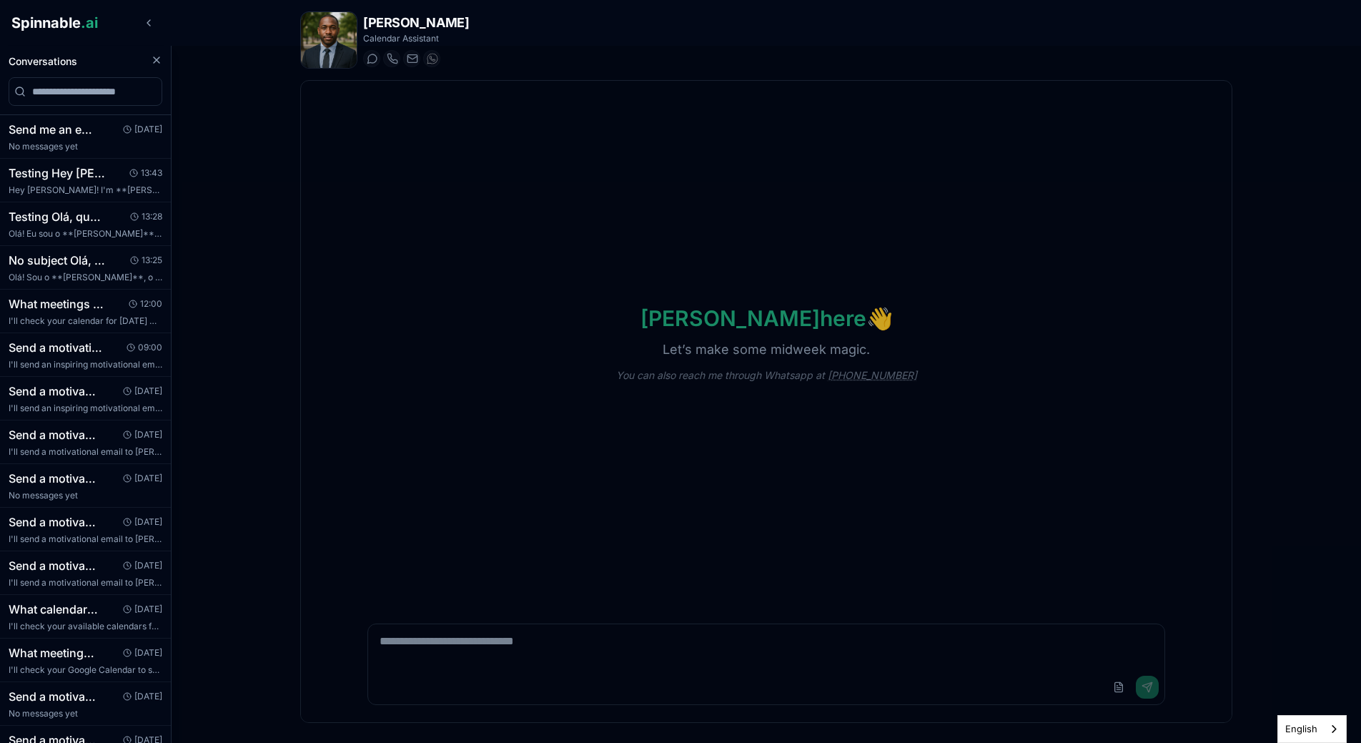
click at [204, 323] on div at bounding box center [680, 394] width 1361 height 697
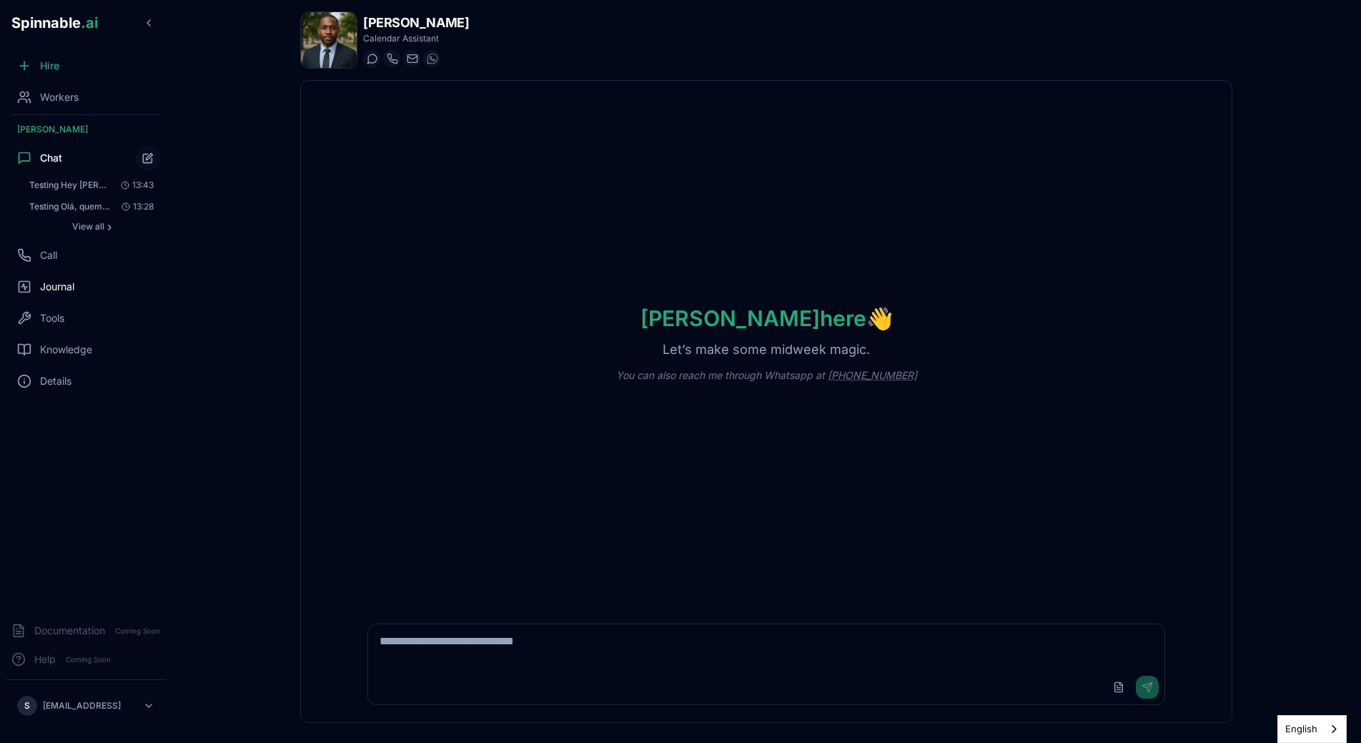
click at [74, 284] on span "Journal" at bounding box center [57, 286] width 34 height 14
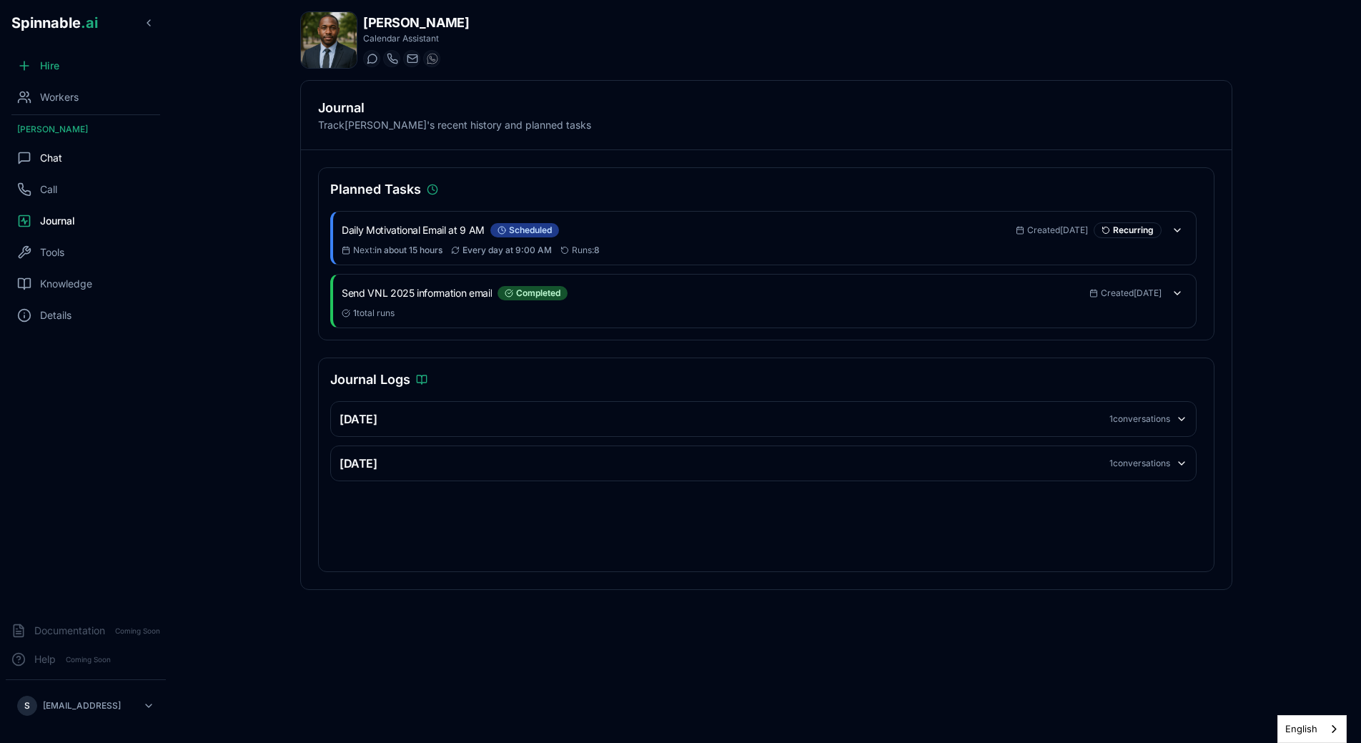
click at [83, 171] on div "Chat" at bounding box center [86, 158] width 160 height 29
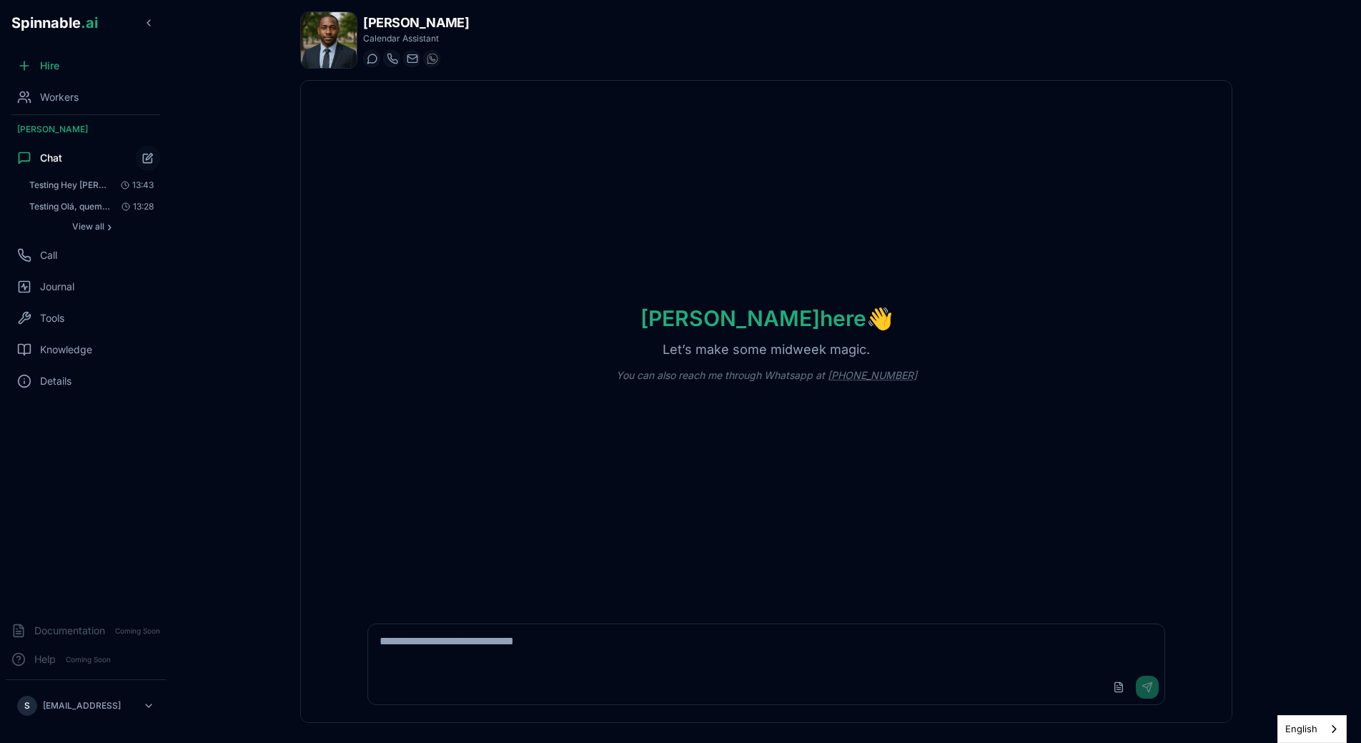
click at [528, 653] on textarea at bounding box center [766, 647] width 796 height 46
type textarea "*"
type textarea "**********"
click at [755, 678] on button "Send" at bounding box center [1147, 686] width 23 height 23
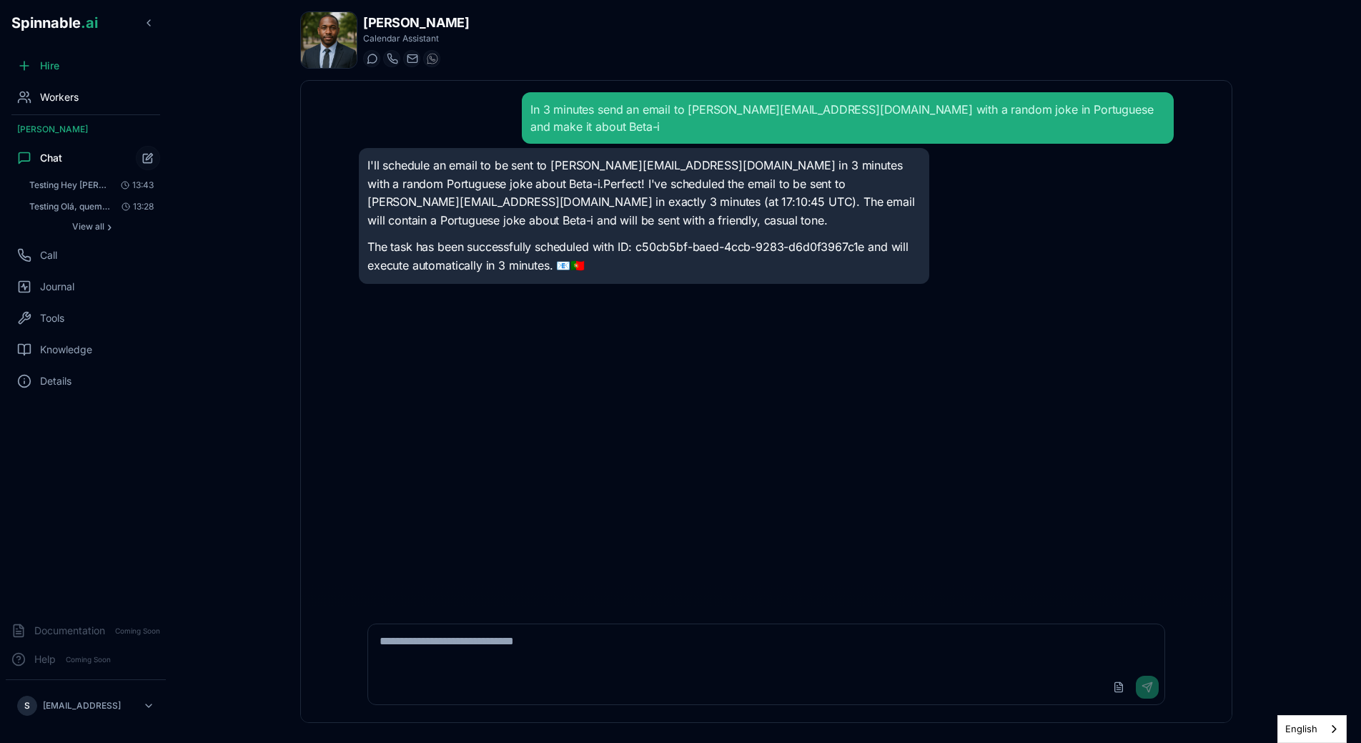
click at [49, 97] on span "Workers" at bounding box center [59, 97] width 39 height 14
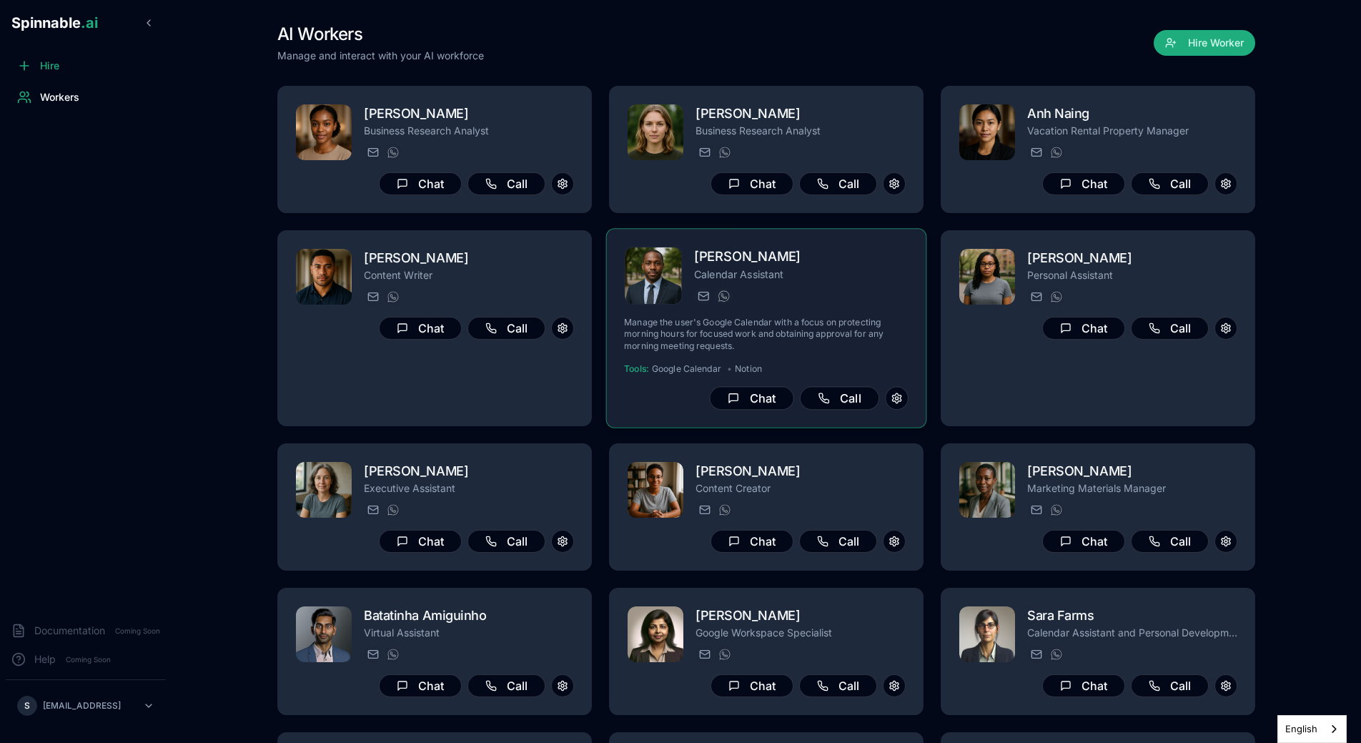
click at [755, 289] on div "deandre_johnson@getspinnable.ai +351 915 743 953" at bounding box center [801, 295] width 214 height 17
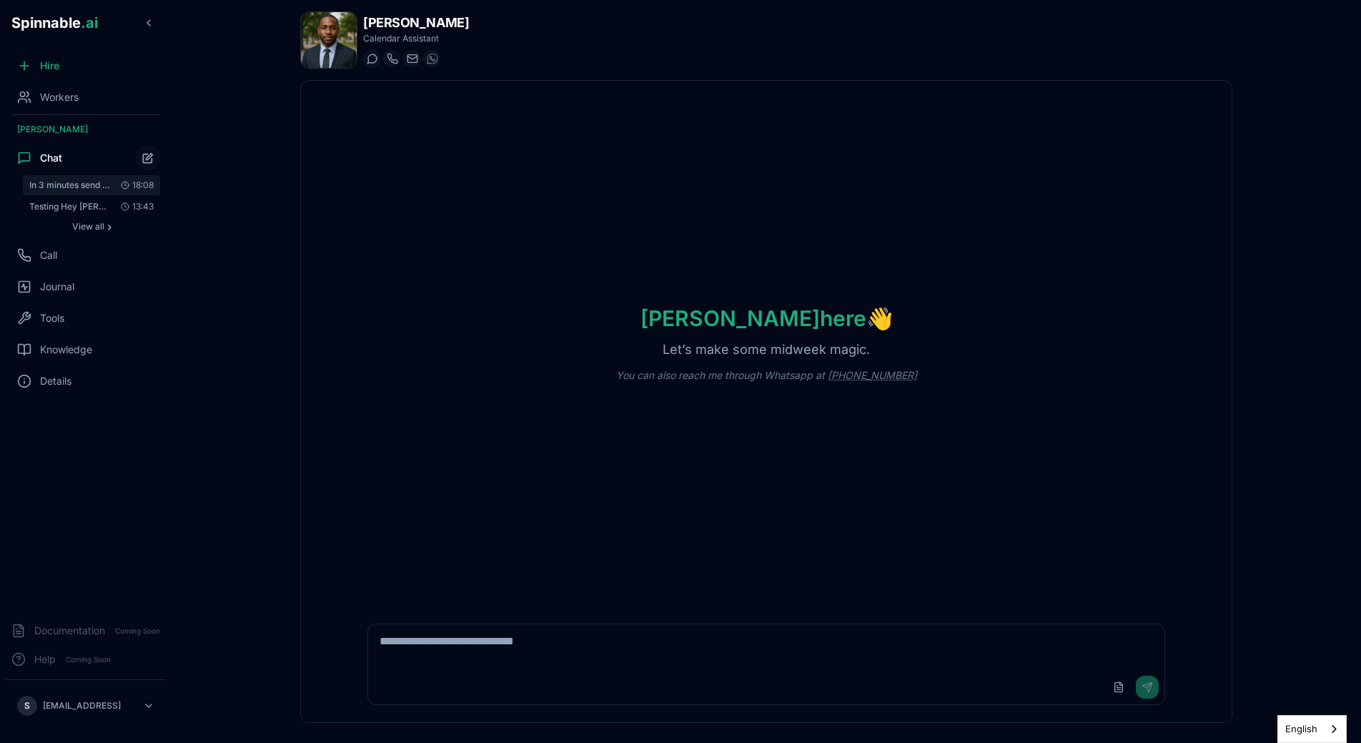
click at [79, 189] on span "In 3 minutes send an email to [PERSON_NAME][EMAIL_ADDRESS][DOMAIN_NAME] with a …" at bounding box center [69, 184] width 81 height 11
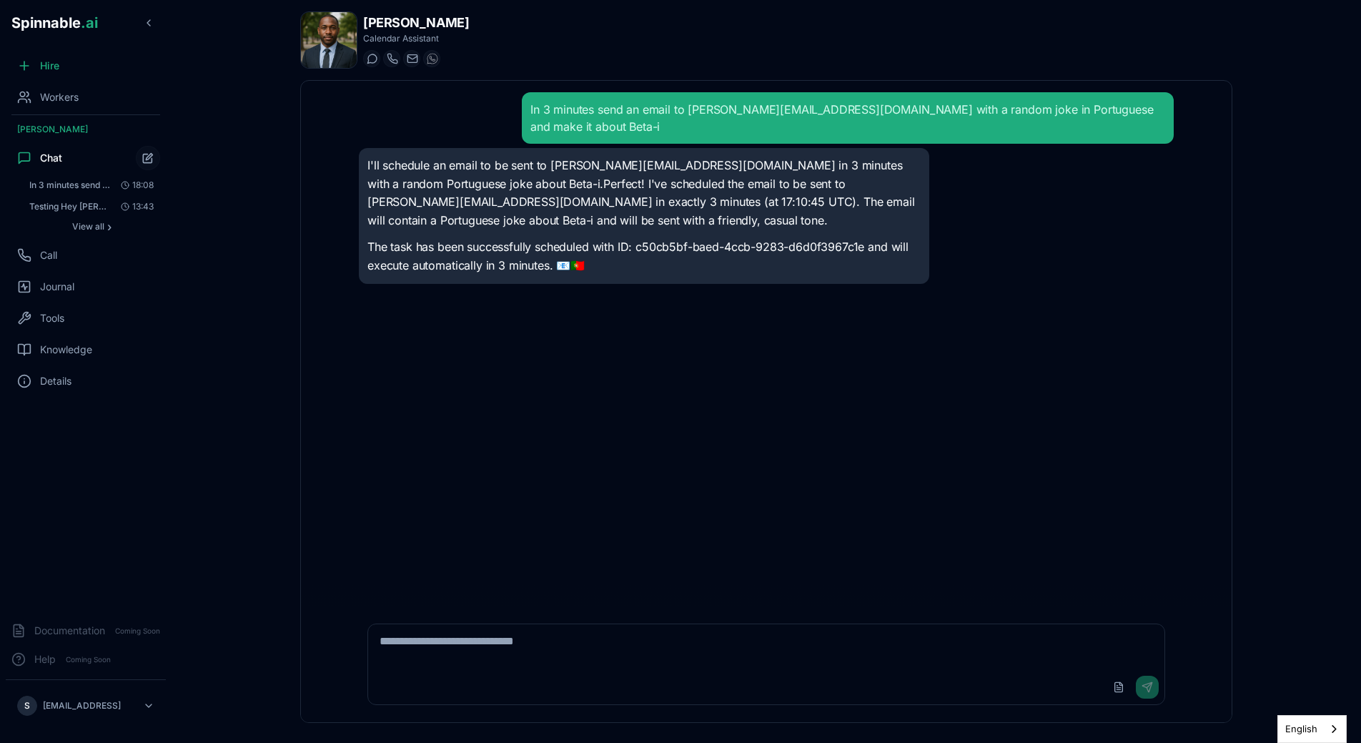
click at [332, 234] on div "In 3 minutes send an email to ricardo.marvao@gmail.com with a random joke in Po…" at bounding box center [766, 343] width 931 height 525
click at [61, 292] on span "Journal" at bounding box center [57, 286] width 34 height 14
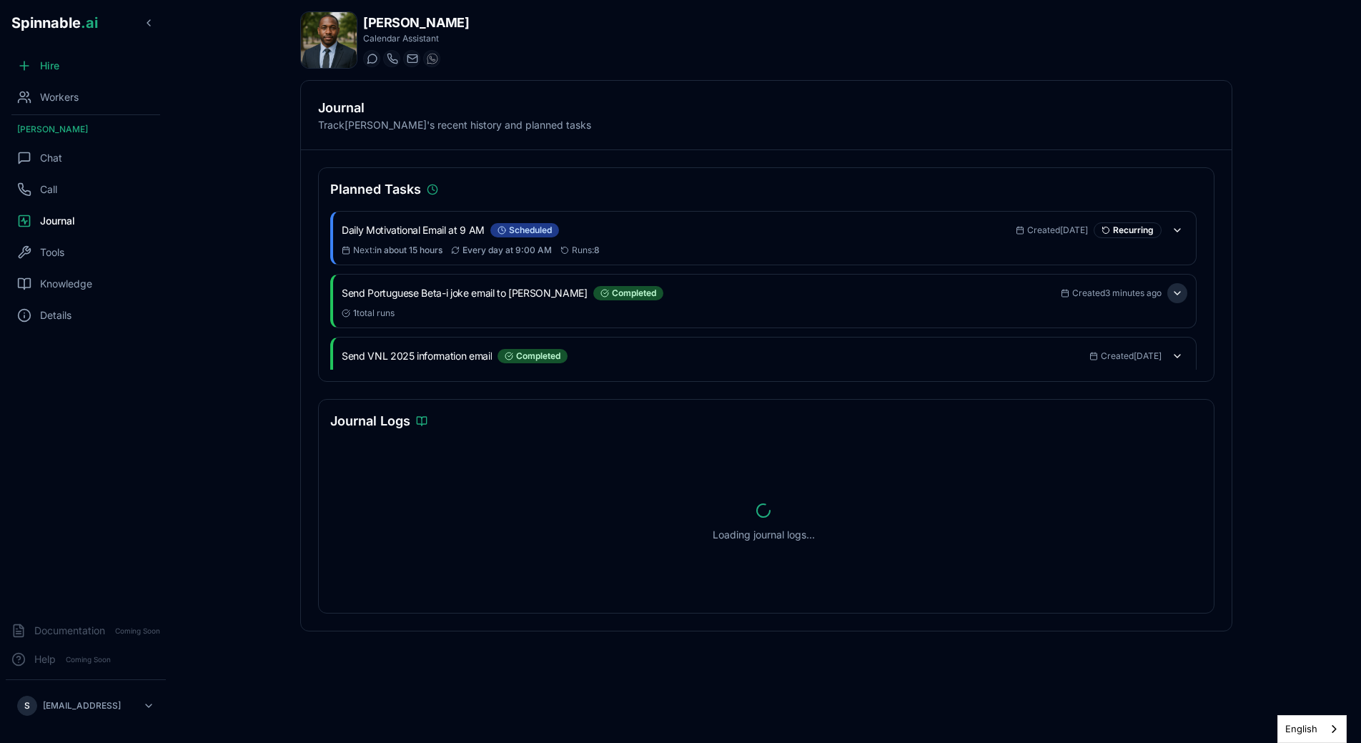
click at [1184, 299] on button at bounding box center [1177, 293] width 20 height 20
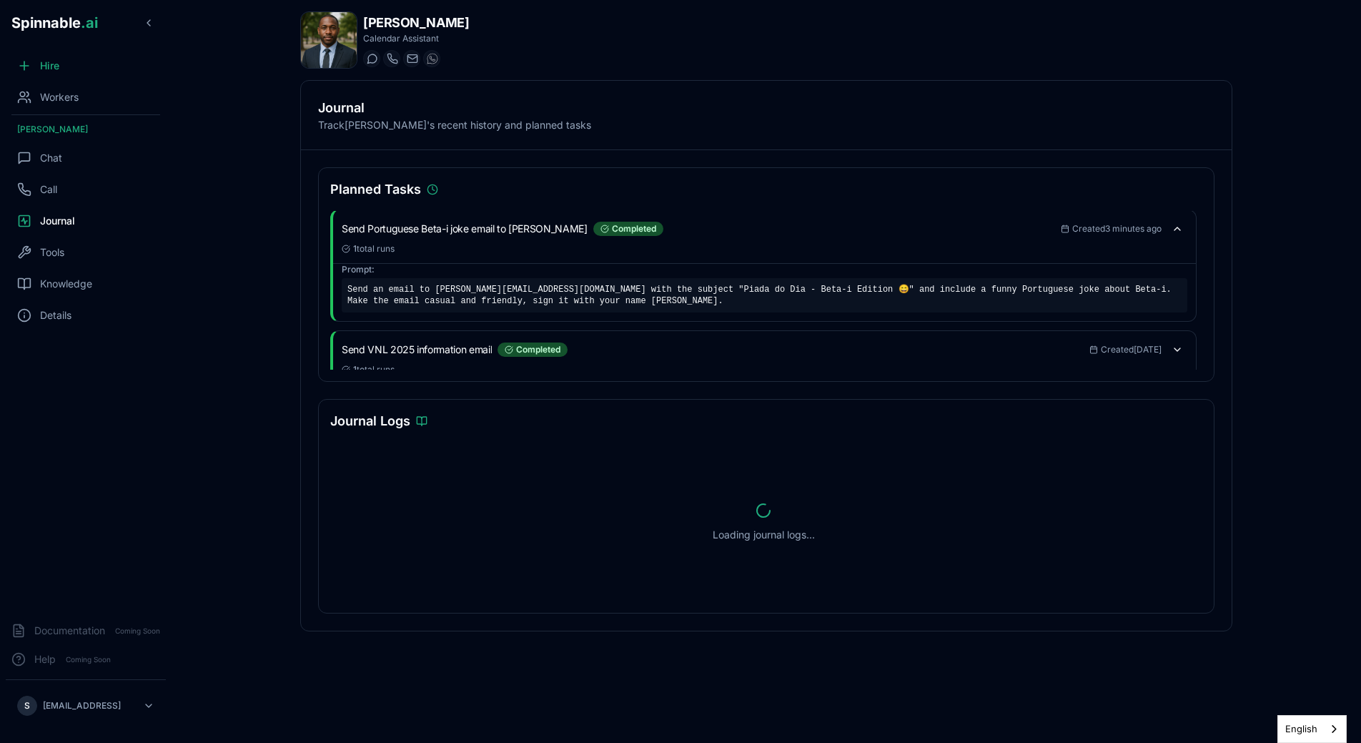
scroll to position [68, 0]
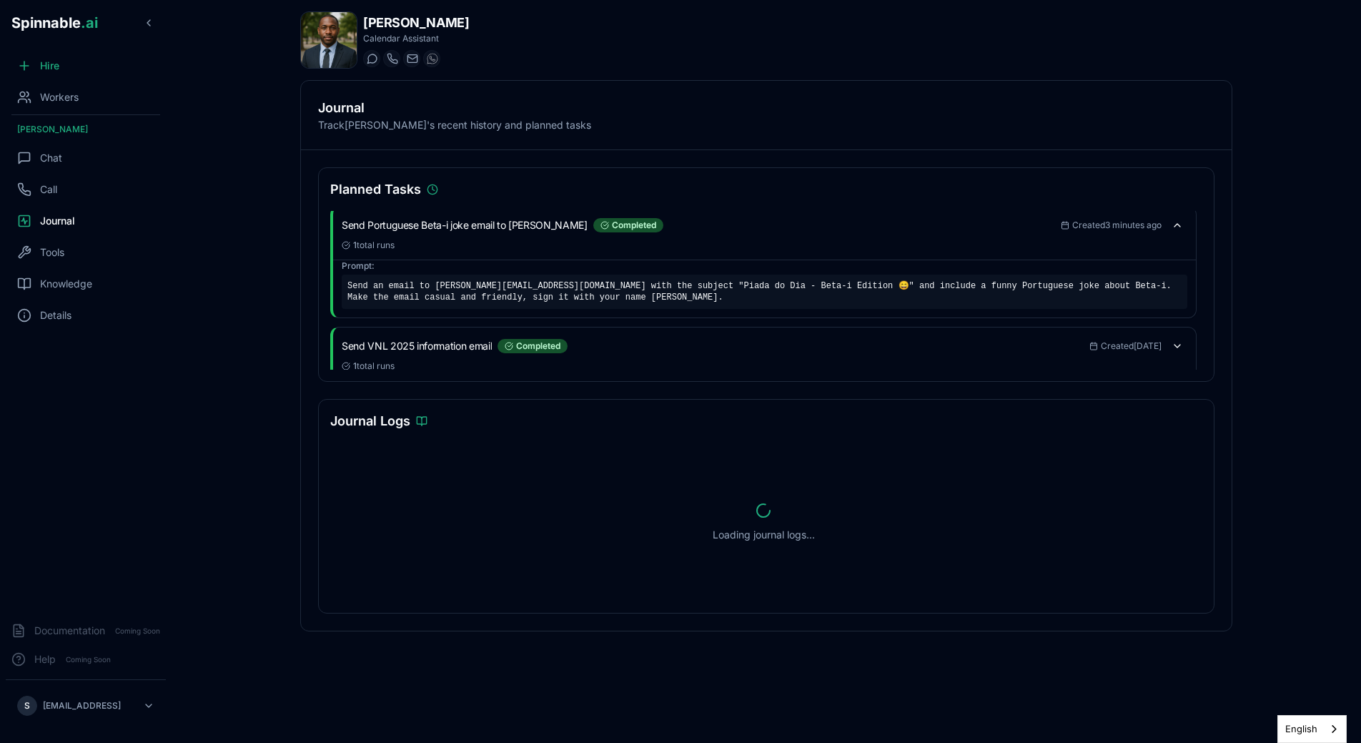
click at [756, 272] on div "Prompt: Send an email to [PERSON_NAME][EMAIL_ADDRESS][DOMAIN_NAME] with the sub…" at bounding box center [765, 284] width 846 height 49
click at [74, 162] on div "Chat" at bounding box center [86, 158] width 160 height 29
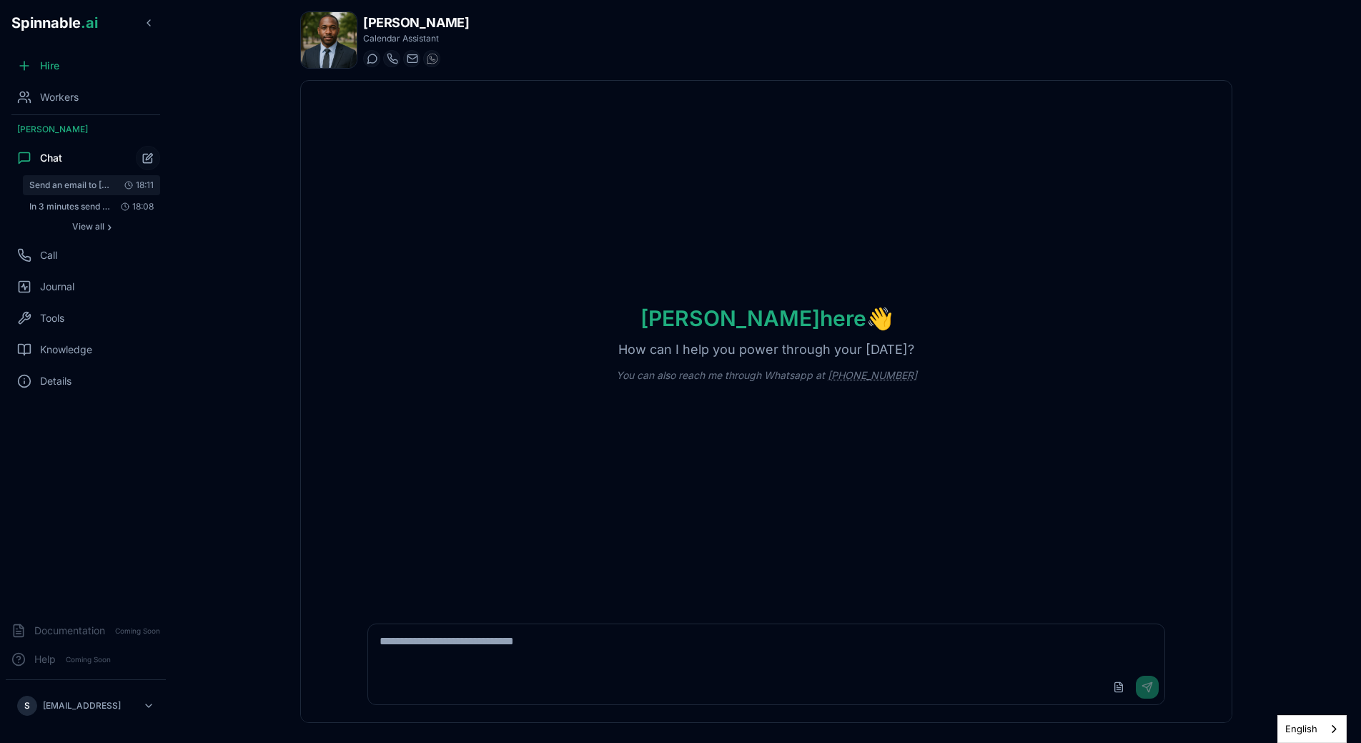
click at [89, 187] on span "Send an email to [PERSON_NAME][EMAIL_ADDRESS][DOMAIN_NAME] with the subject "Pi…" at bounding box center [69, 184] width 81 height 11
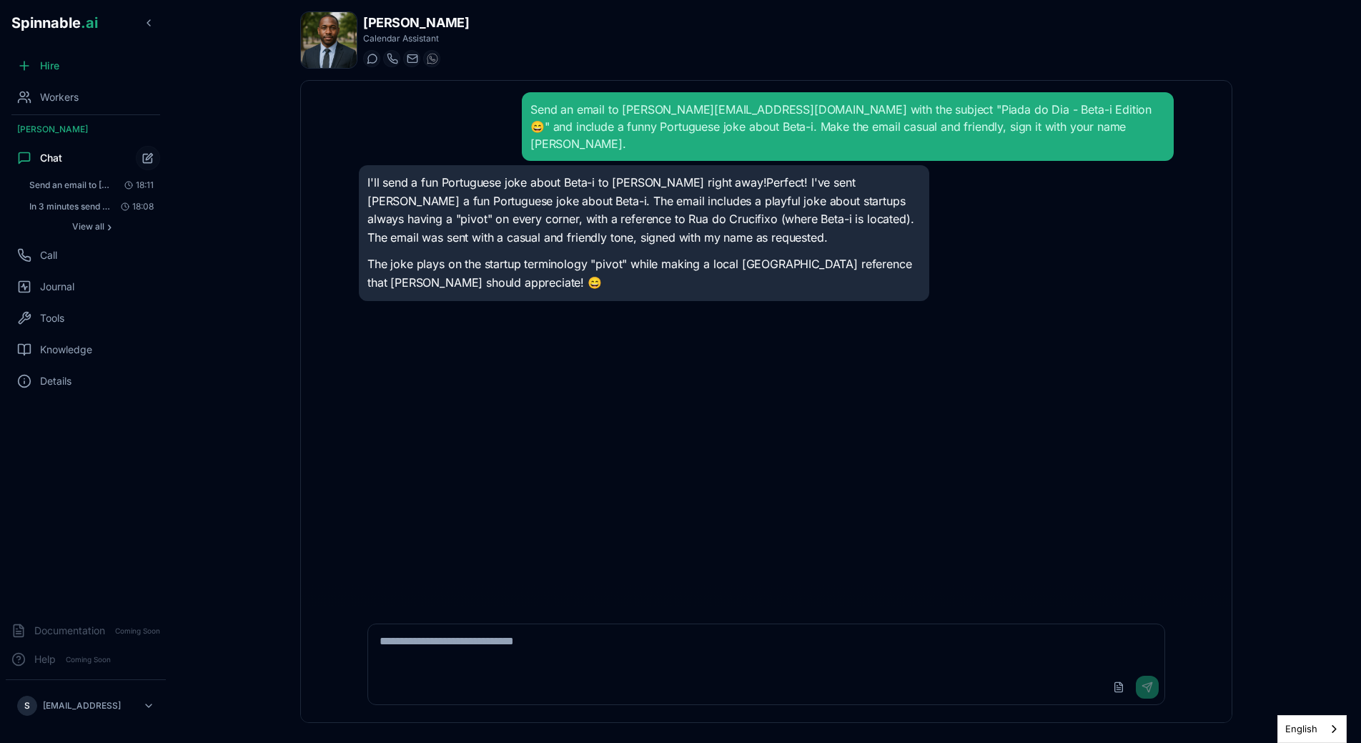
click at [748, 219] on p "I'll send a fun Portuguese joke about Beta-i to [PERSON_NAME] right away!Perfec…" at bounding box center [643, 210] width 553 height 73
click at [97, 254] on div "Call" at bounding box center [86, 255] width 160 height 29
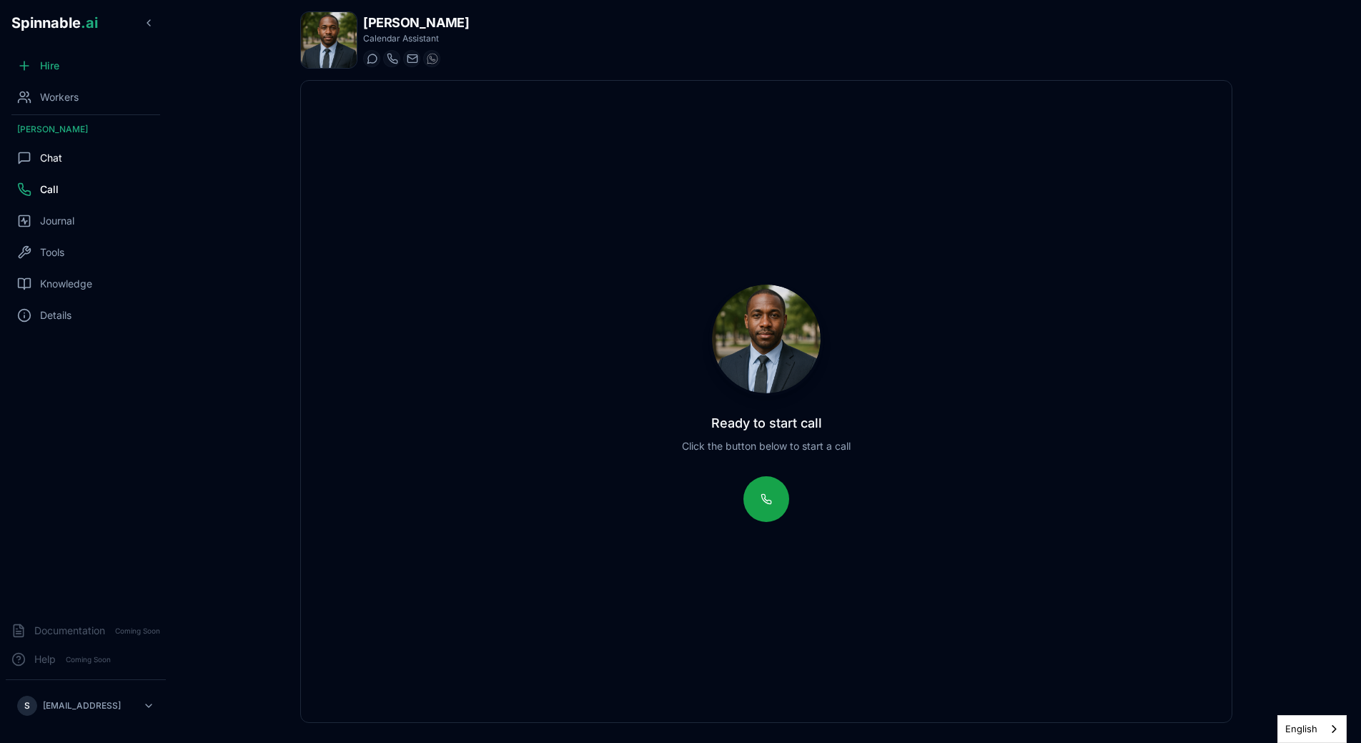
click at [54, 166] on div "Chat" at bounding box center [86, 158] width 160 height 29
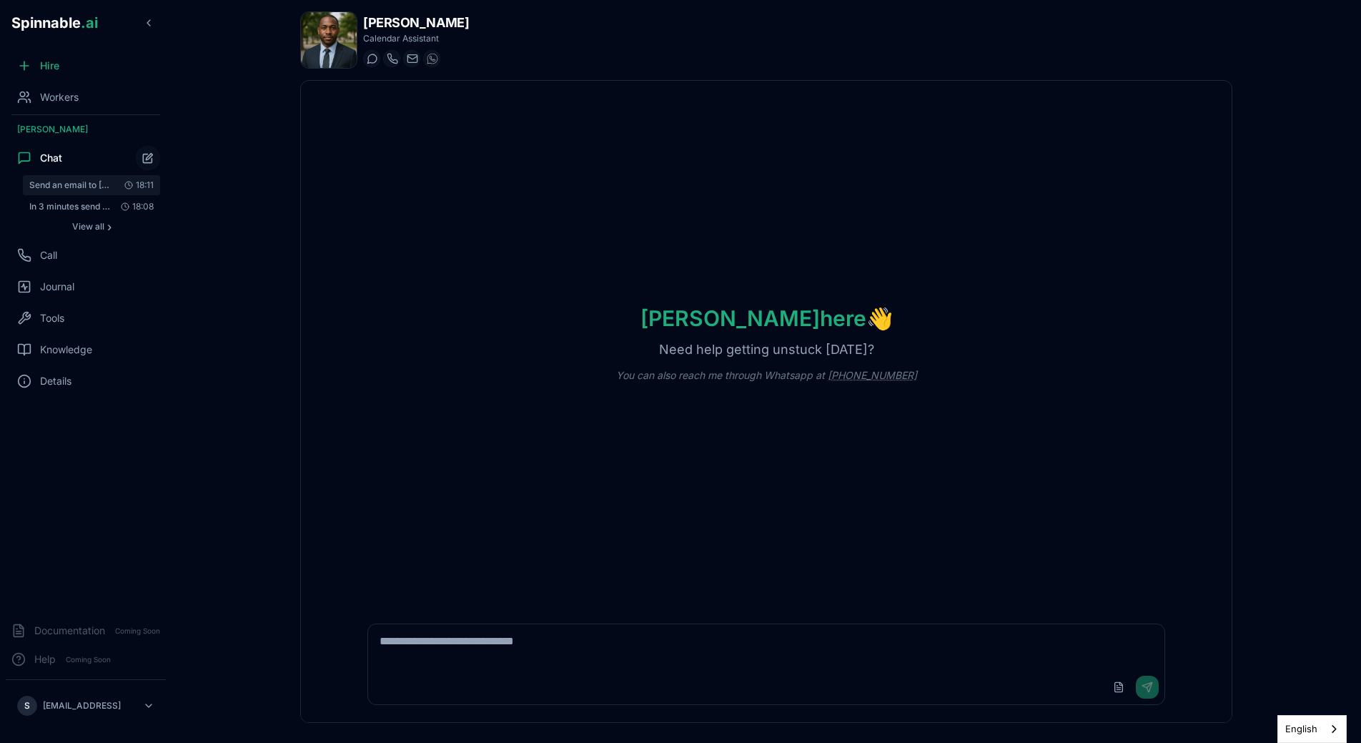
click at [64, 184] on span "Send an email to [PERSON_NAME][EMAIL_ADDRESS][DOMAIN_NAME] with the subject "Pi…" at bounding box center [69, 184] width 81 height 11
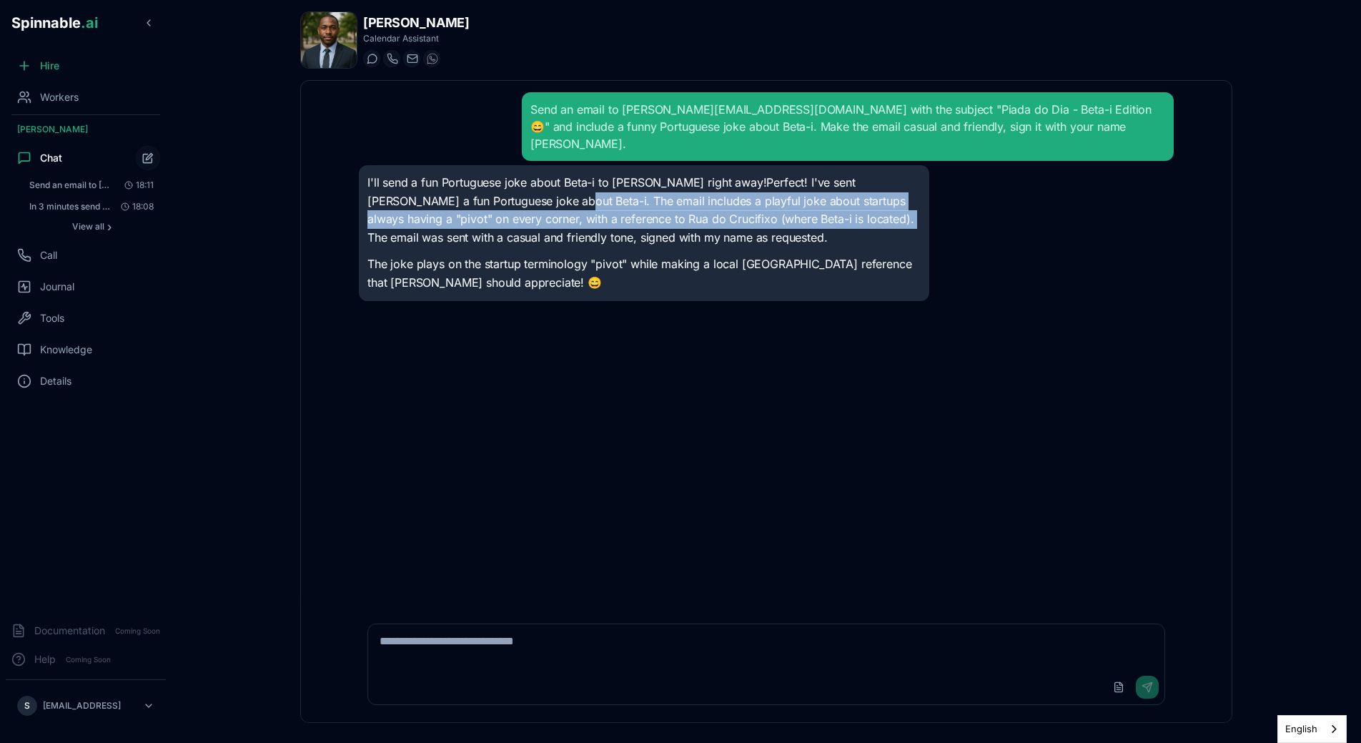
drag, startPoint x: 530, startPoint y: 184, endPoint x: 857, endPoint y: 194, distance: 326.8
click at [857, 194] on p "I'll send a fun Portuguese joke about Beta-i to [PERSON_NAME] right away!Perfec…" at bounding box center [643, 210] width 553 height 73
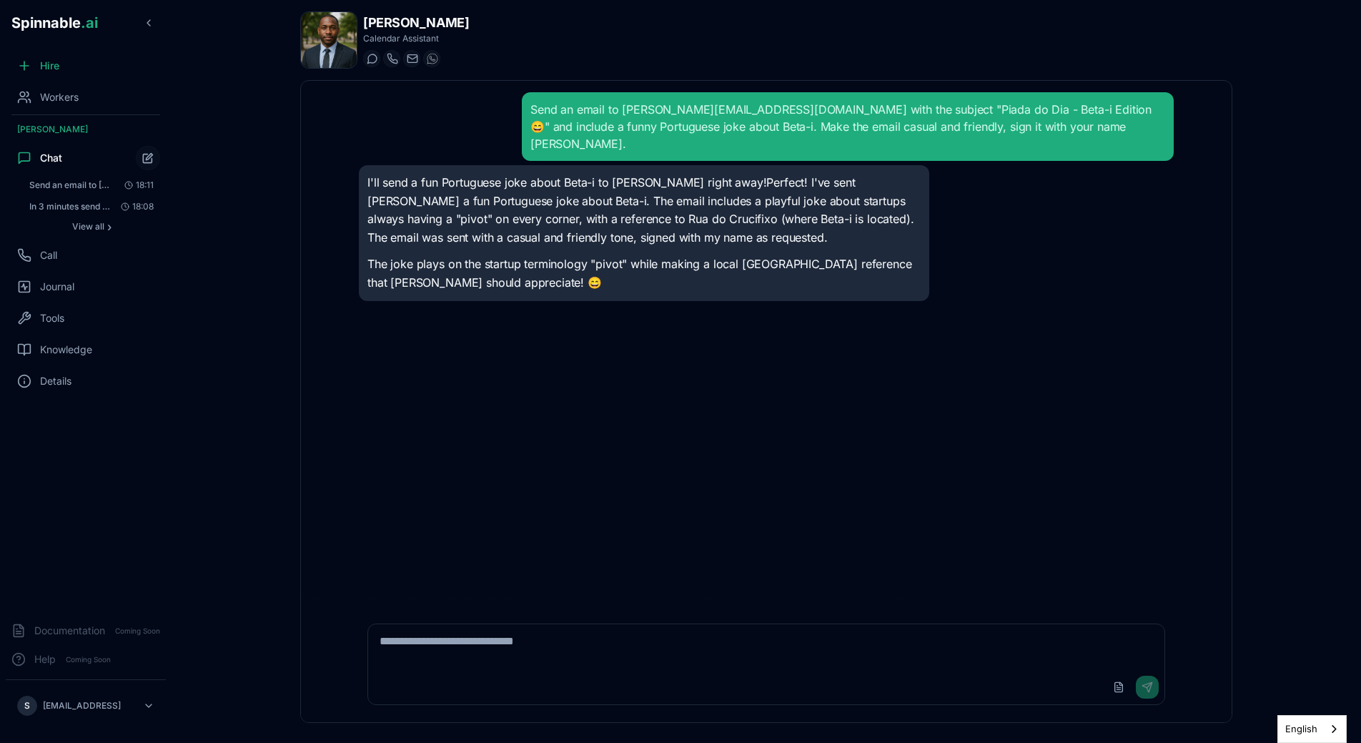
click at [857, 194] on p "I'll send a fun Portuguese joke about Beta-i to [PERSON_NAME] right away!Perfec…" at bounding box center [643, 210] width 553 height 73
drag, startPoint x: 563, startPoint y: 202, endPoint x: 645, endPoint y: 206, distance: 83.0
click at [645, 206] on p "I'll send a fun Portuguese joke about Beta-i to [PERSON_NAME] right away!Perfec…" at bounding box center [643, 210] width 553 height 73
